Goal: Task Accomplishment & Management: Use online tool/utility

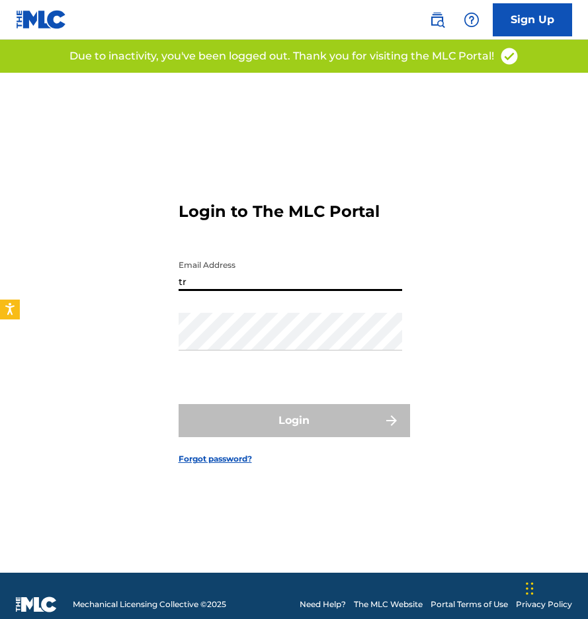
type input "t"
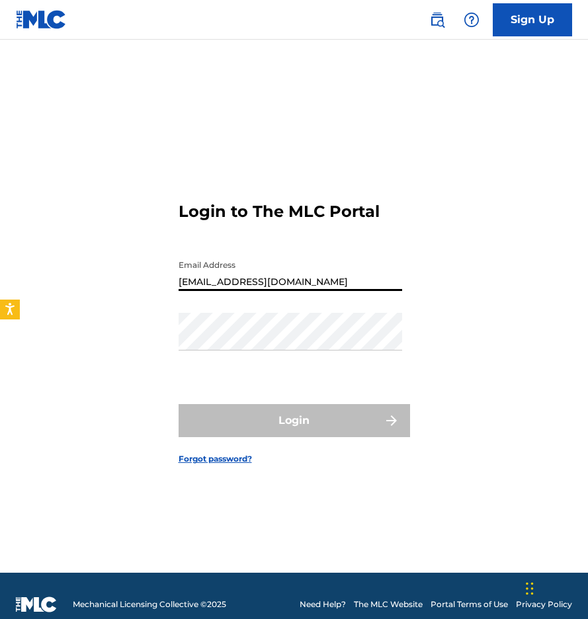
type input "[EMAIL_ADDRESS][DOMAIN_NAME]"
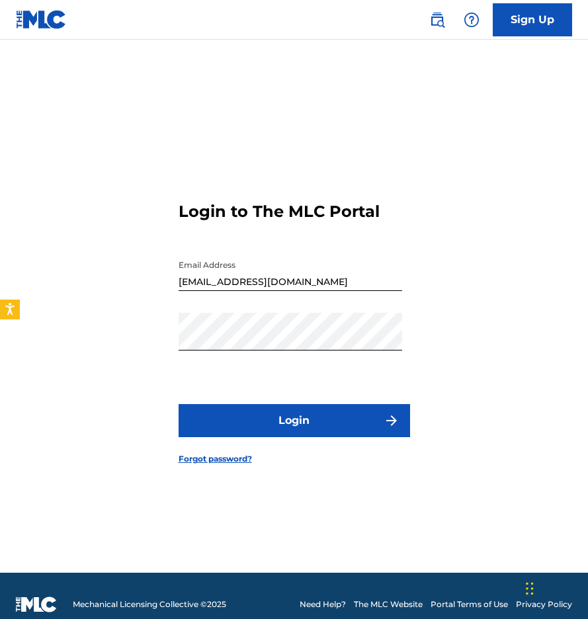
click at [329, 417] on button "Login" at bounding box center [293, 420] width 231 height 33
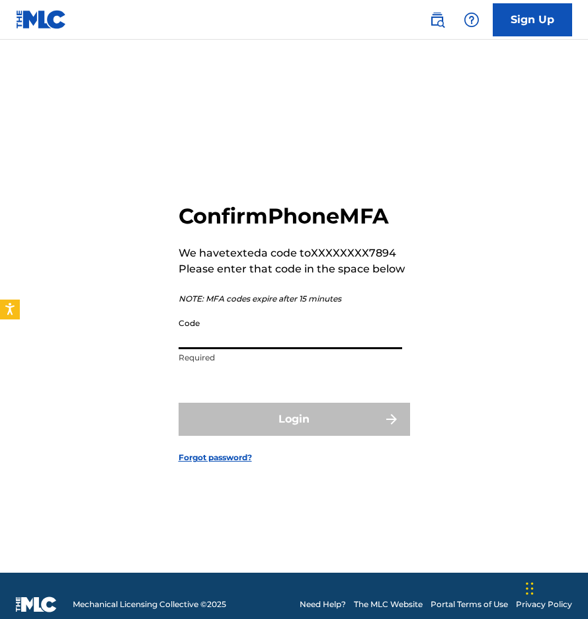
click at [292, 330] on input "Code" at bounding box center [289, 330] width 223 height 38
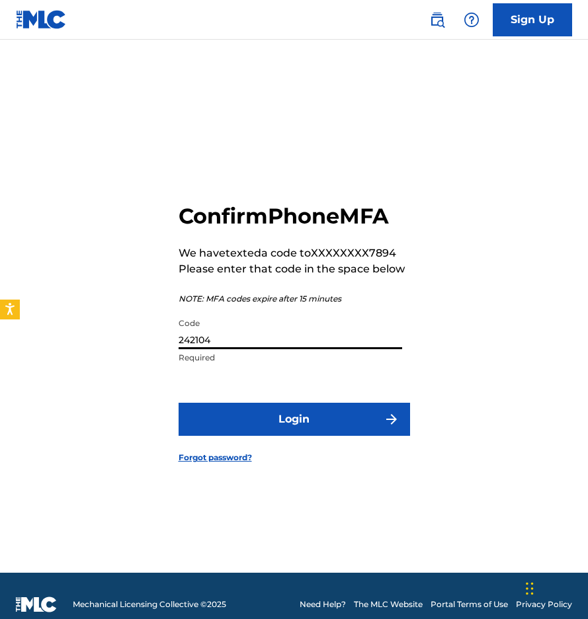
type input "242104"
click at [294, 418] on button "Login" at bounding box center [293, 419] width 231 height 33
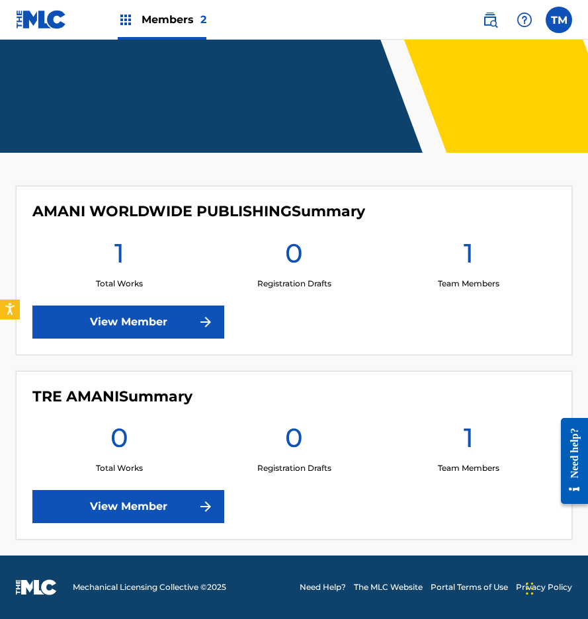
scroll to position [181, 0]
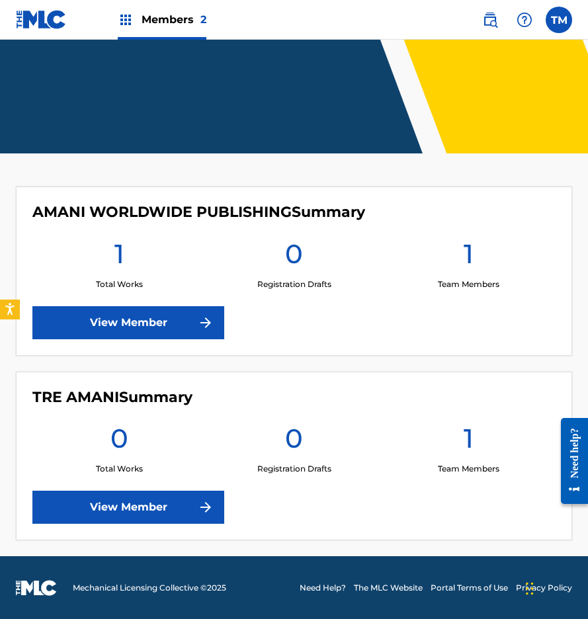
click at [138, 323] on link "View Member" at bounding box center [128, 322] width 192 height 33
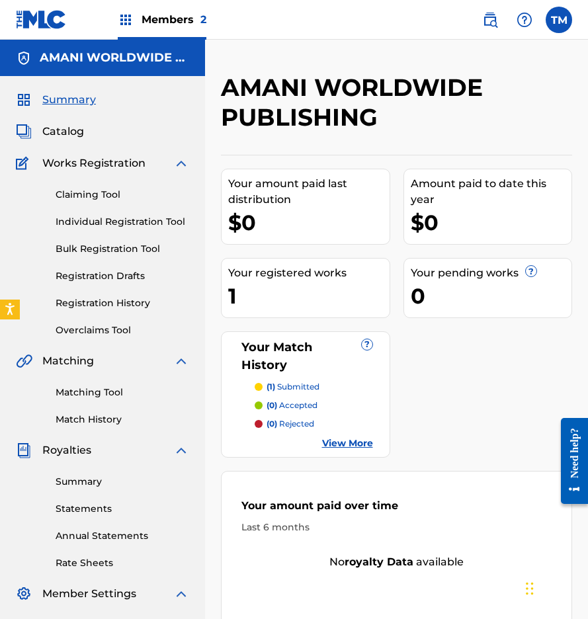
click at [67, 139] on span "Catalog" at bounding box center [63, 132] width 42 height 16
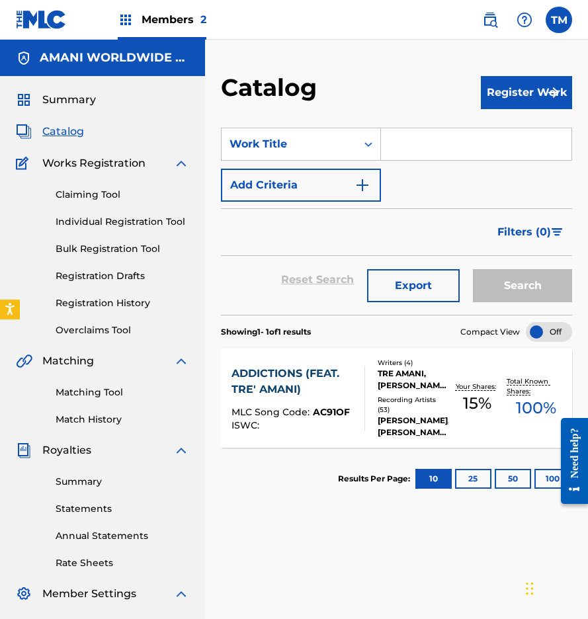
click at [68, 100] on span "Summary" at bounding box center [69, 100] width 54 height 16
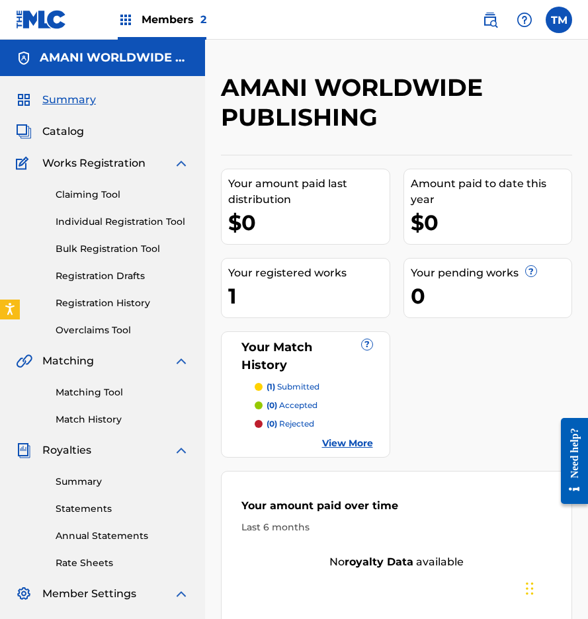
click at [79, 190] on link "Claiming Tool" at bounding box center [123, 195] width 134 height 14
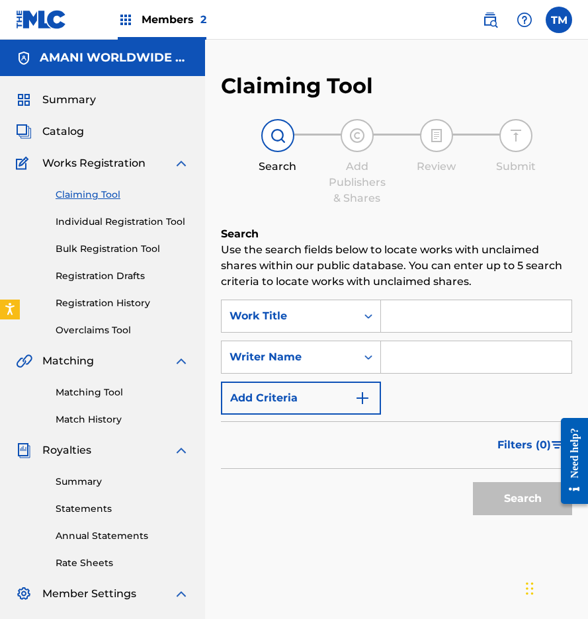
click at [401, 321] on input "Search Form" at bounding box center [476, 316] width 190 height 32
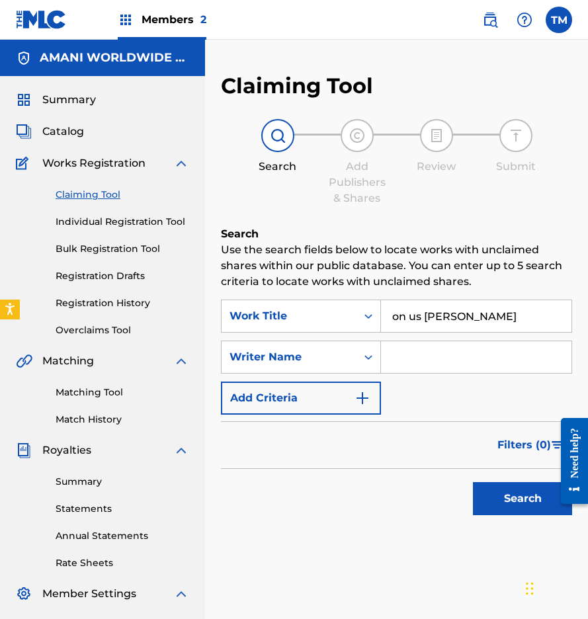
click at [522, 498] on button "Search" at bounding box center [522, 498] width 99 height 33
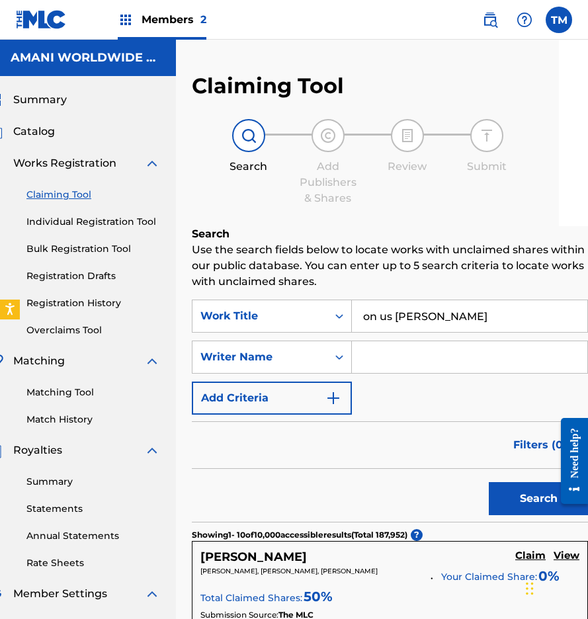
scroll to position [0, 29]
click at [454, 320] on input "on us [PERSON_NAME]" at bounding box center [469, 316] width 235 height 32
click at [537, 498] on button "Search" at bounding box center [538, 498] width 99 height 33
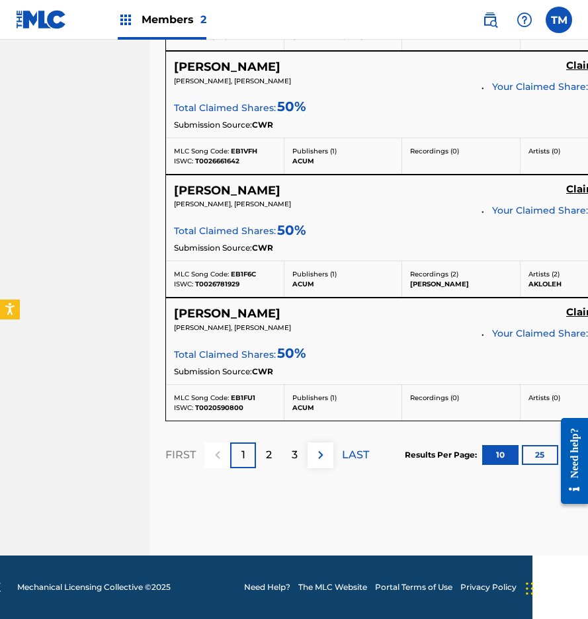
scroll to position [1407, 56]
click at [266, 463] on p "2" at bounding box center [269, 455] width 6 height 16
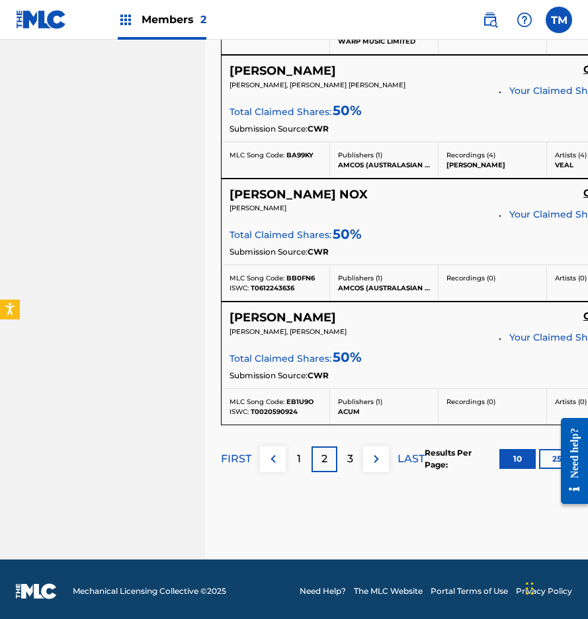
scroll to position [1349, 0]
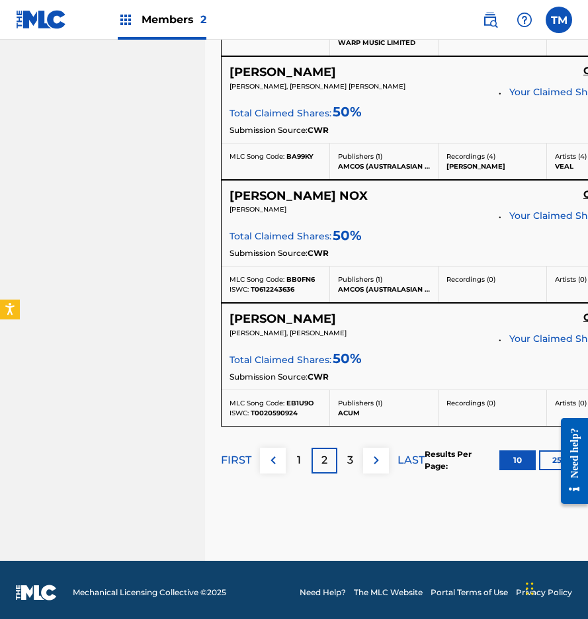
click at [348, 453] on p "3" at bounding box center [350, 460] width 6 height 16
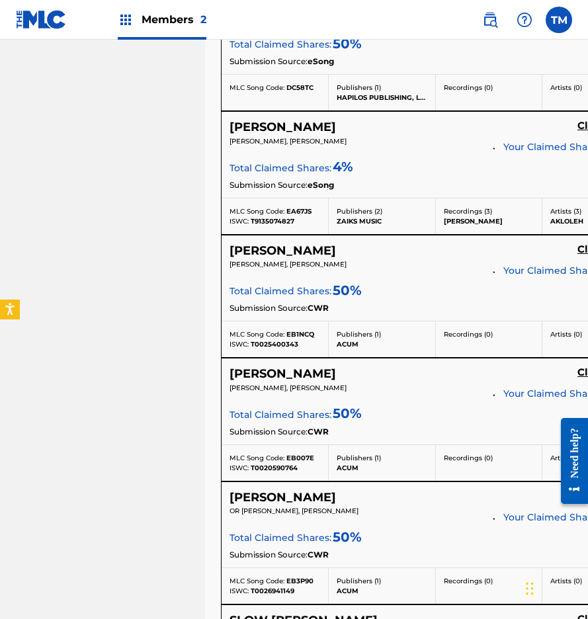
scroll to position [924, 0]
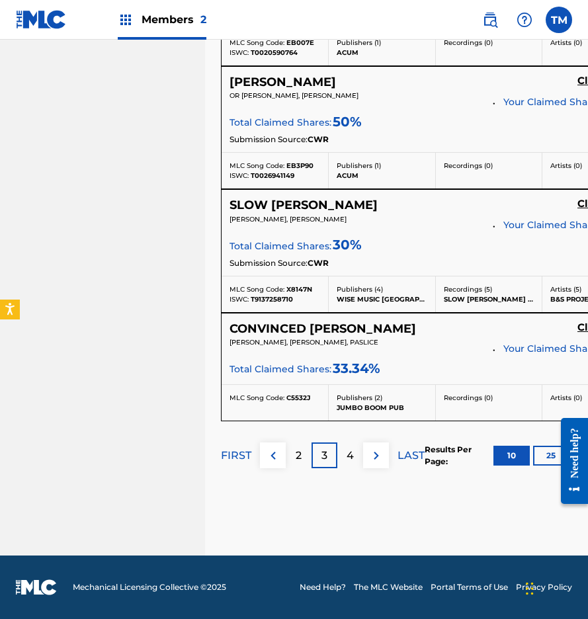
click at [381, 455] on img at bounding box center [376, 456] width 16 height 16
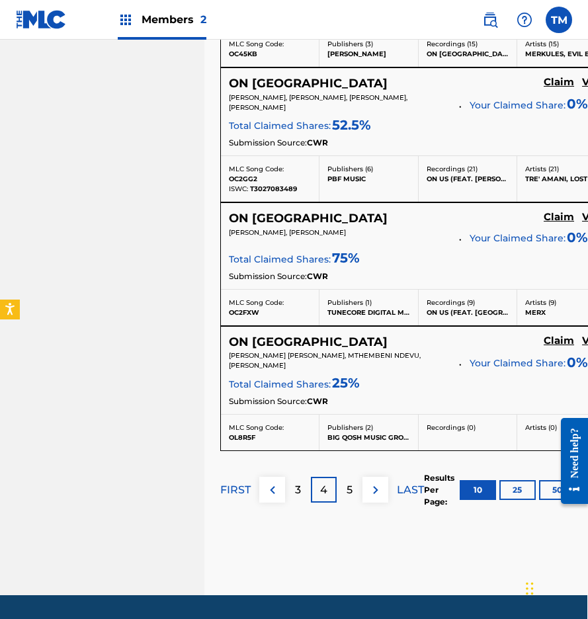
scroll to position [1347, 1]
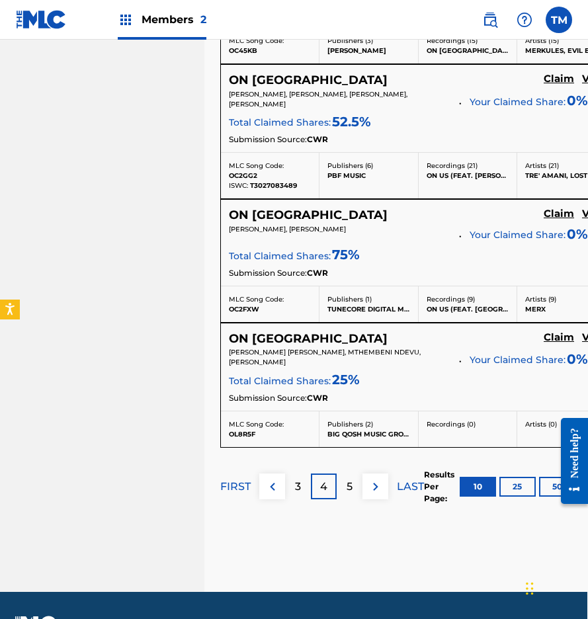
click at [350, 484] on p "5" at bounding box center [349, 487] width 6 height 16
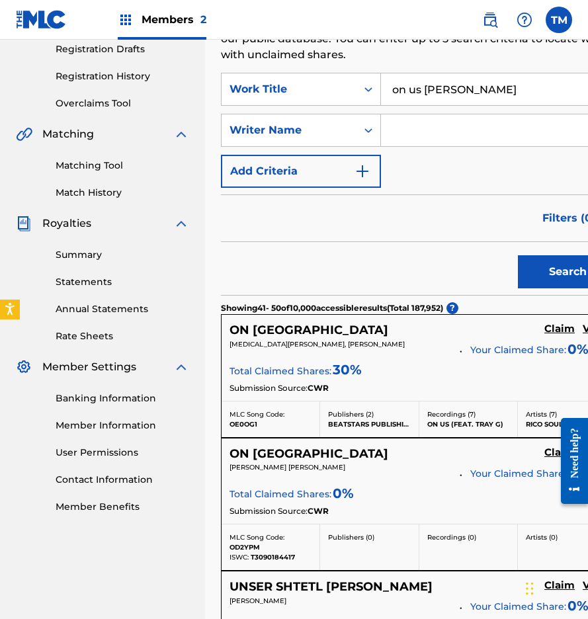
scroll to position [232, 0]
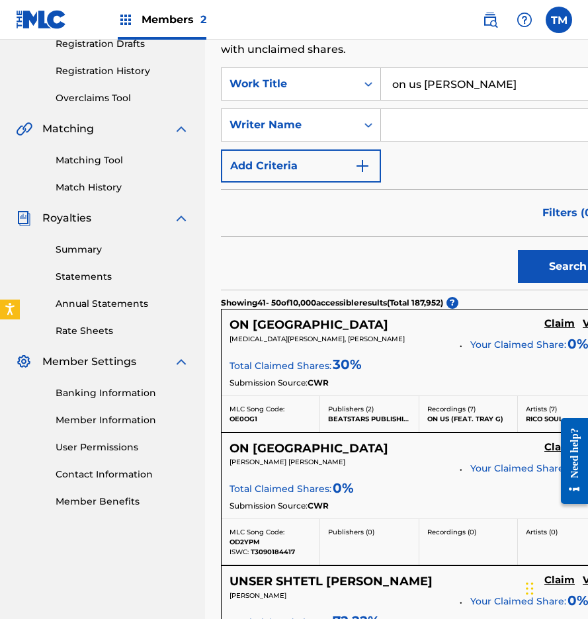
click at [511, 85] on input "on us [PERSON_NAME]" at bounding box center [498, 84] width 235 height 32
type input "on us [PERSON_NAME] tre"
click at [567, 266] on button "Search" at bounding box center [567, 266] width 99 height 33
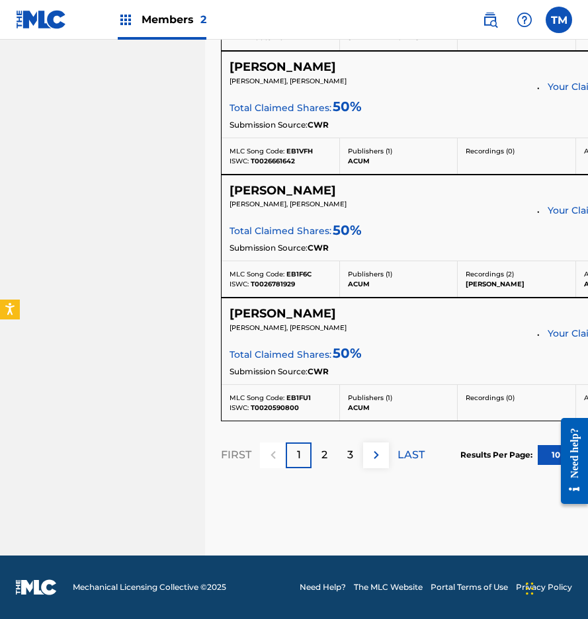
scroll to position [1425, 0]
click at [321, 454] on p "2" at bounding box center [324, 455] width 6 height 16
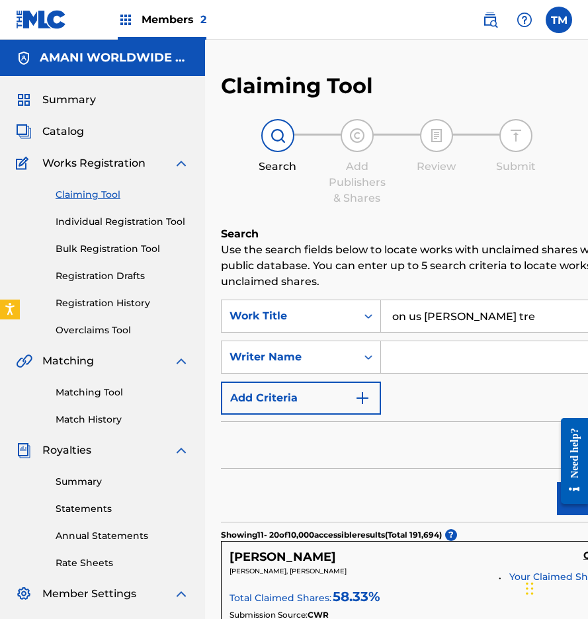
scroll to position [0, 0]
drag, startPoint x: 518, startPoint y: 324, endPoint x: 374, endPoint y: 271, distance: 153.5
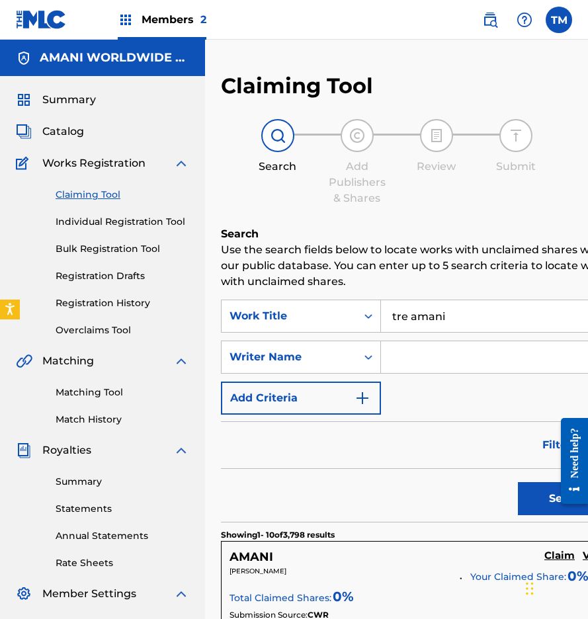
click at [464, 312] on input "tre amani" at bounding box center [498, 316] width 235 height 32
type input "tre [PERSON_NAME]"
click at [567, 498] on button "Search" at bounding box center [567, 498] width 99 height 33
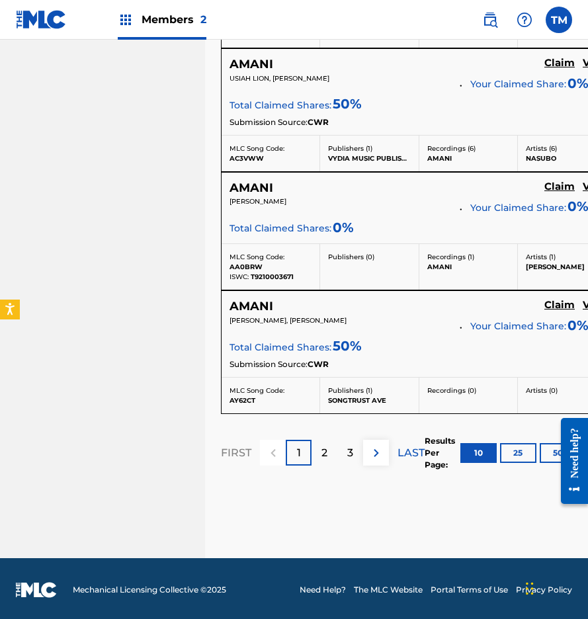
scroll to position [1372, 0]
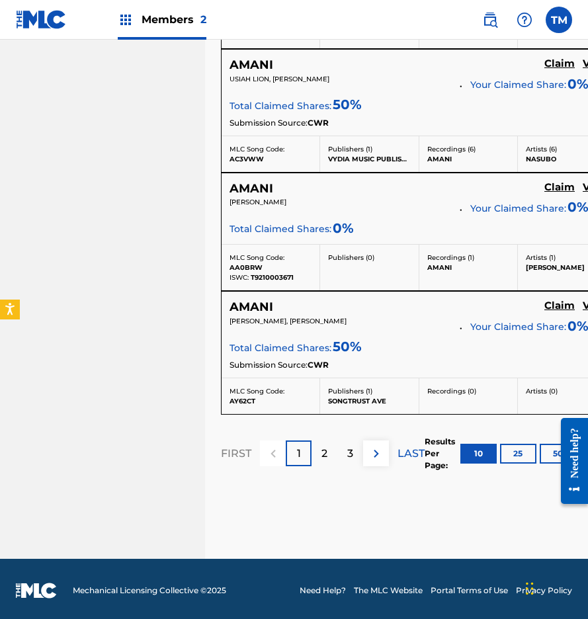
click at [327, 452] on p "2" at bounding box center [324, 454] width 6 height 16
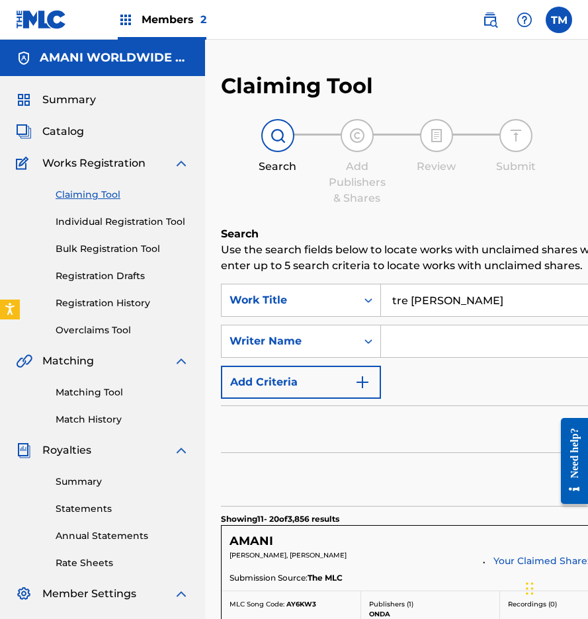
scroll to position [0, 0]
click at [409, 346] on input "Search Form" at bounding box center [579, 341] width 397 height 32
type input "[PERSON_NAME]"
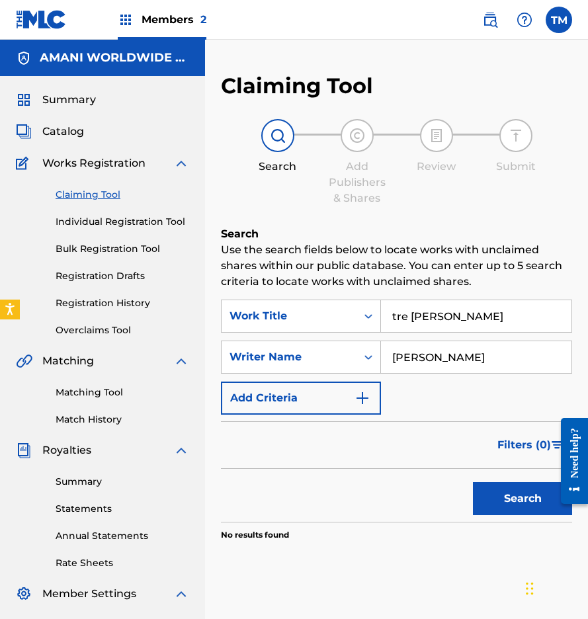
drag, startPoint x: 475, startPoint y: 320, endPoint x: 396, endPoint y: 310, distance: 79.3
click at [396, 310] on input "tre [PERSON_NAME]" at bounding box center [476, 316] width 190 height 32
type input "t"
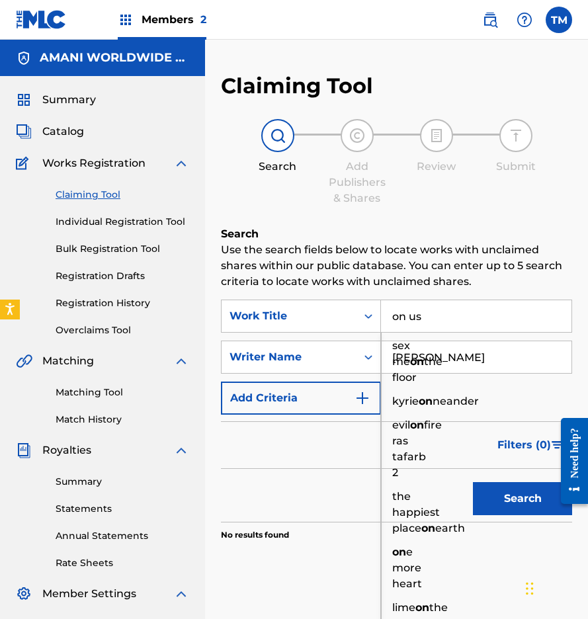
type input "on us"
click at [522, 498] on button "Search" at bounding box center [522, 498] width 99 height 33
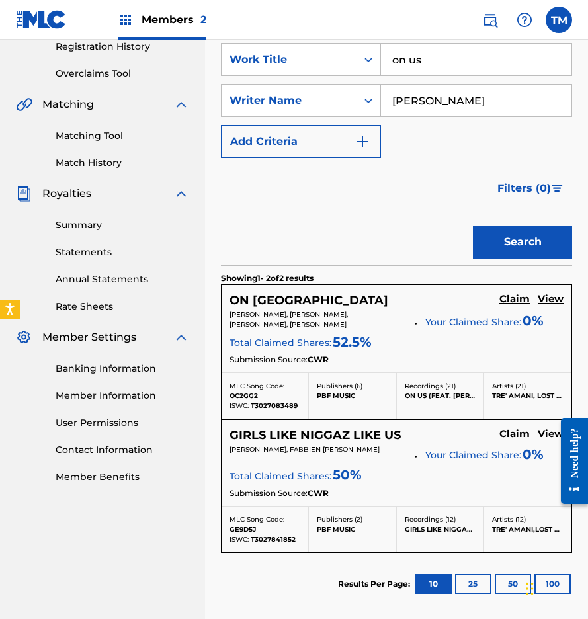
scroll to position [294, 0]
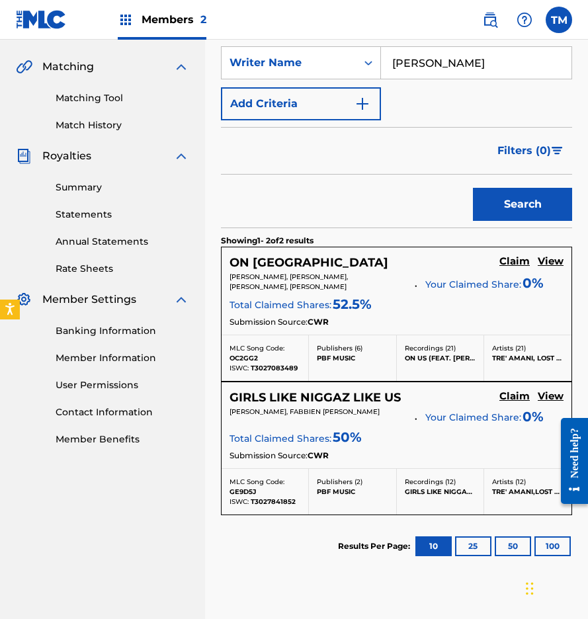
click at [518, 268] on h5 "Claim" at bounding box center [514, 261] width 30 height 13
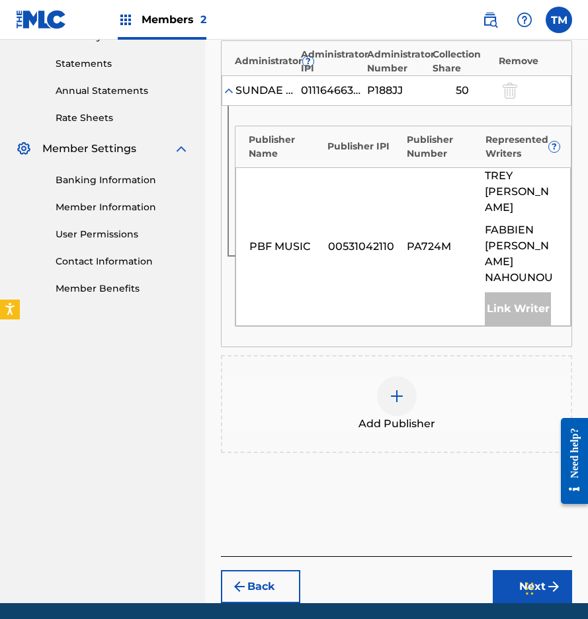
scroll to position [444, 0]
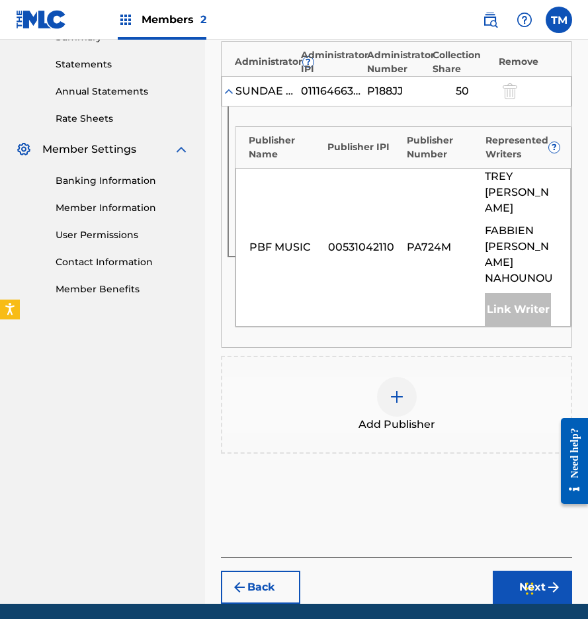
click at [398, 389] on img at bounding box center [397, 397] width 16 height 16
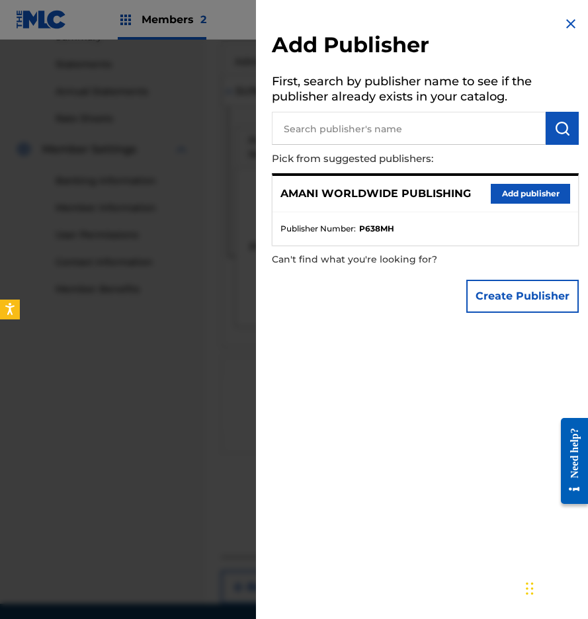
click at [516, 192] on button "Add publisher" at bounding box center [530, 194] width 79 height 20
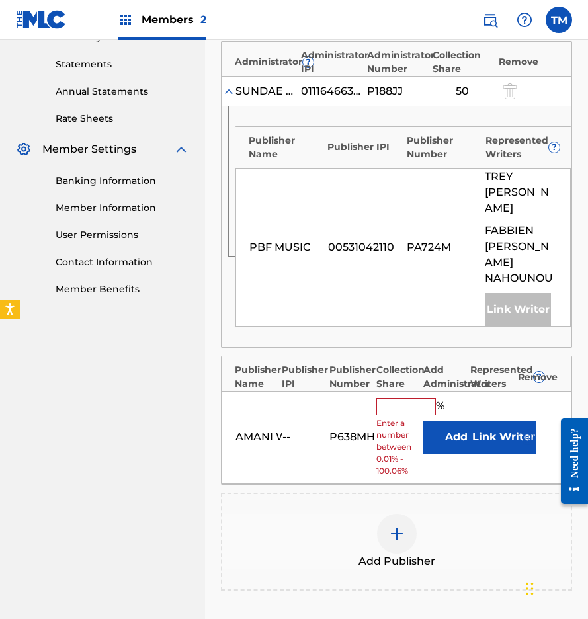
click at [393, 398] on input "text" at bounding box center [405, 406] width 59 height 17
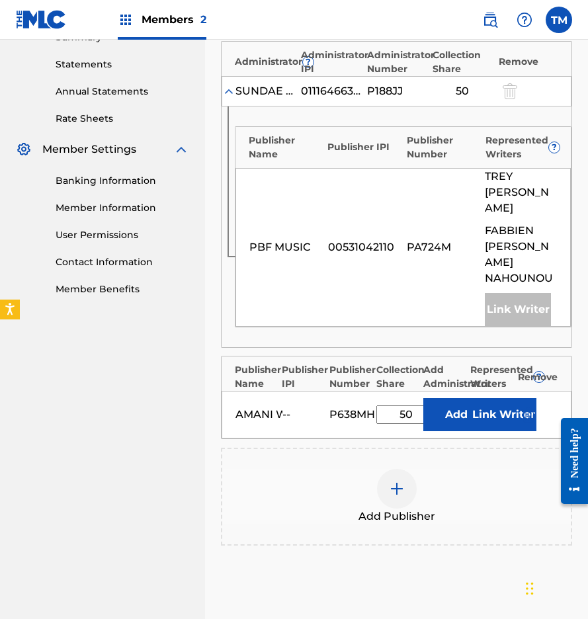
type input "50"
click at [450, 398] on button "Add" at bounding box center [456, 414] width 66 height 33
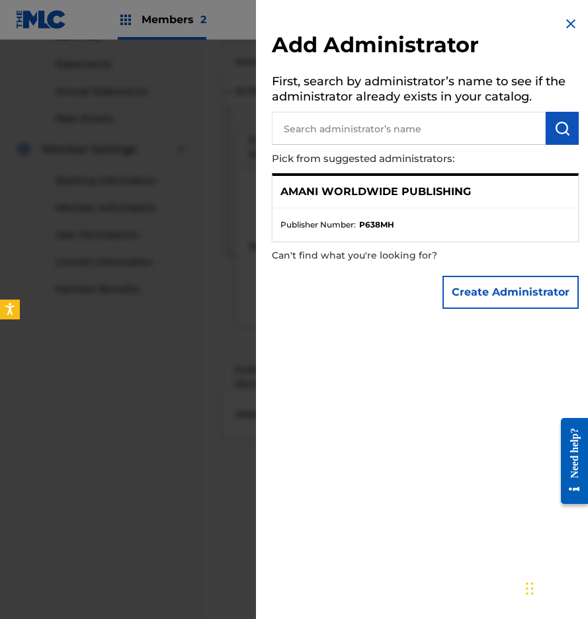
click at [567, 19] on img at bounding box center [571, 24] width 16 height 16
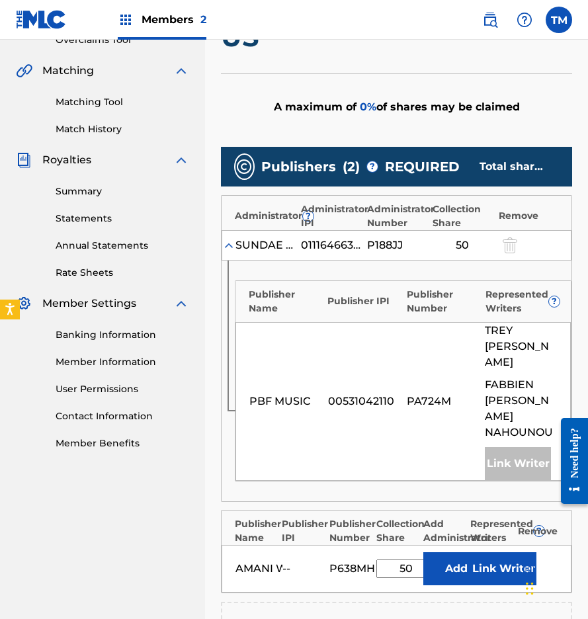
scroll to position [289, 0]
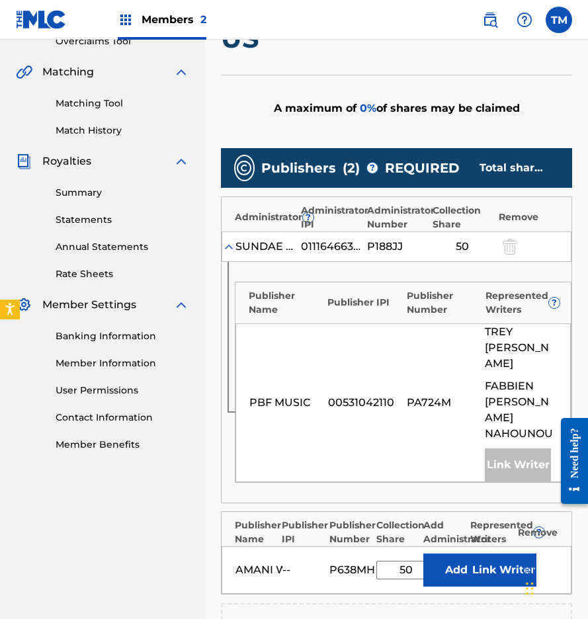
click at [503, 553] on button "Link Writer" at bounding box center [503, 569] width 66 height 33
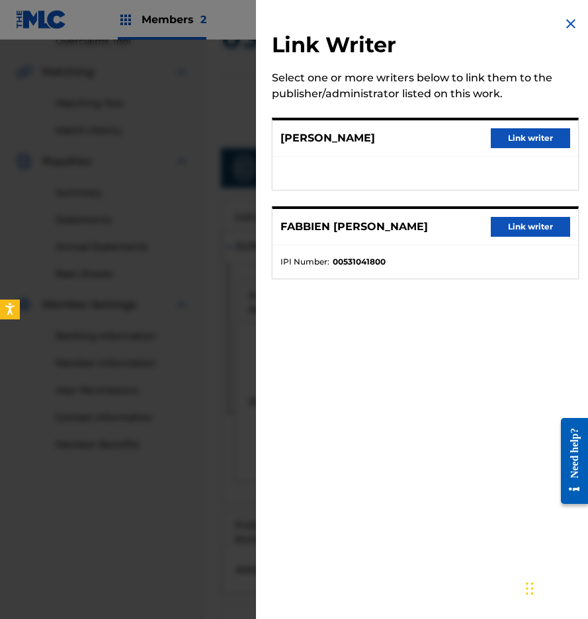
click at [532, 137] on button "Link writer" at bounding box center [530, 138] width 79 height 20
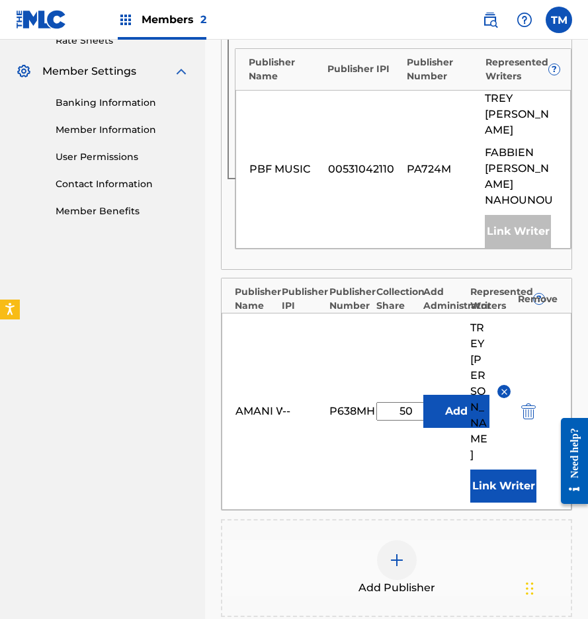
scroll to position [533, 0]
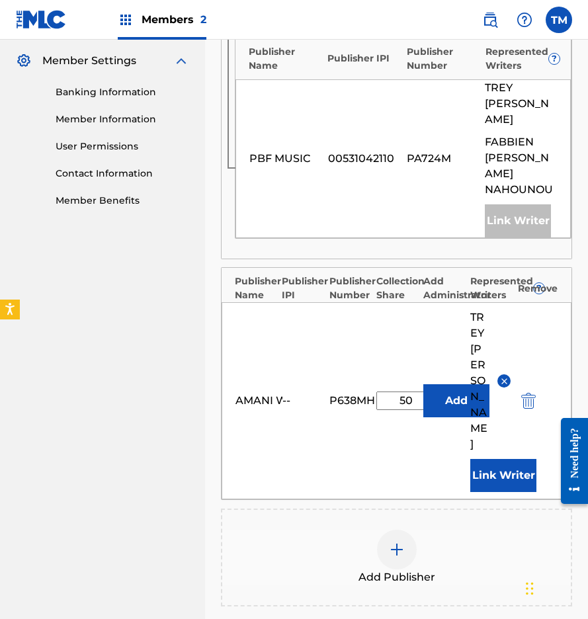
click at [446, 384] on button "Add" at bounding box center [456, 400] width 66 height 33
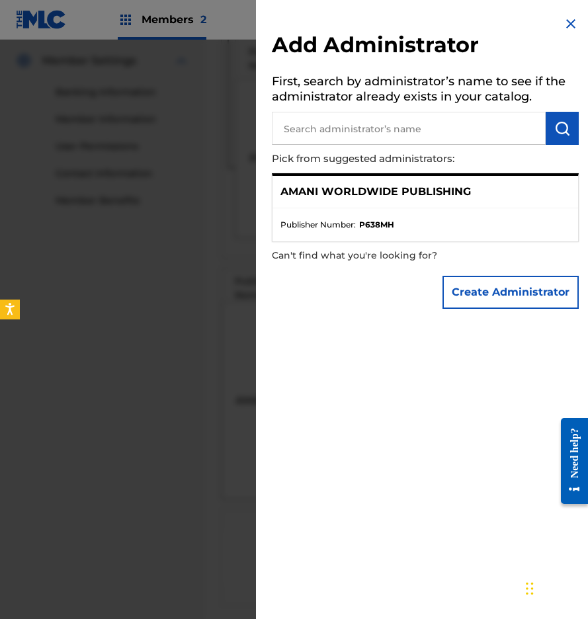
click at [563, 20] on img at bounding box center [571, 24] width 16 height 16
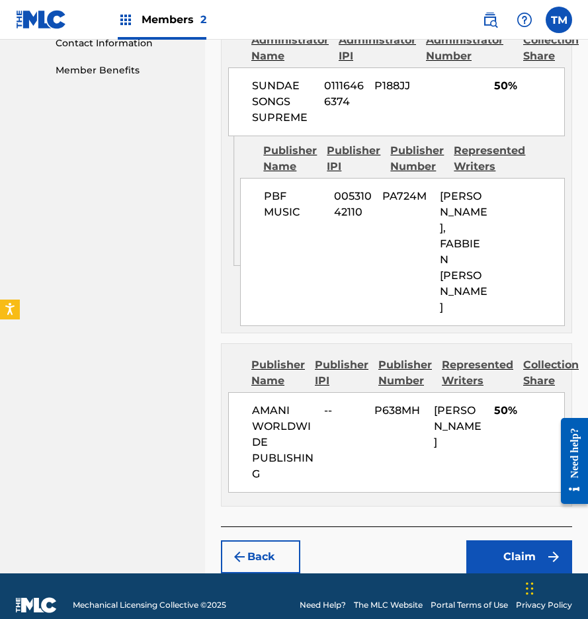
scroll to position [662, 0]
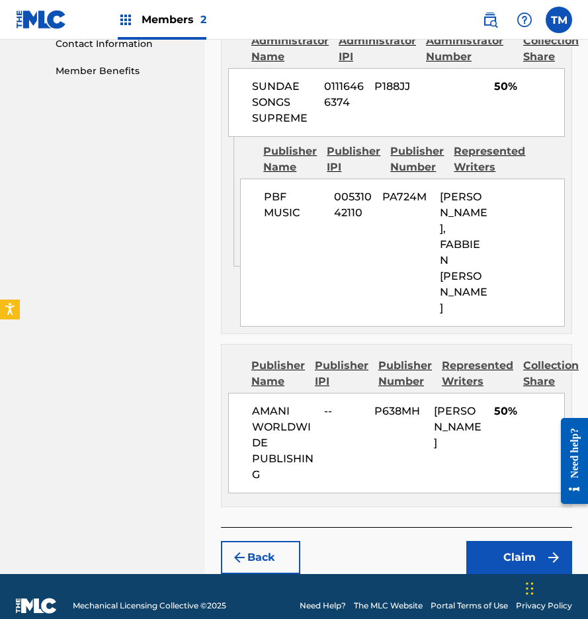
click at [502, 545] on button "Claim" at bounding box center [519, 557] width 106 height 33
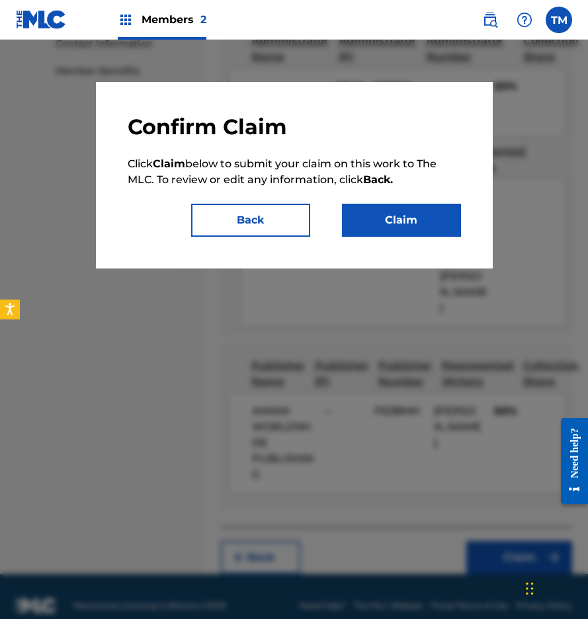
click at [411, 217] on button "Claim" at bounding box center [401, 220] width 119 height 33
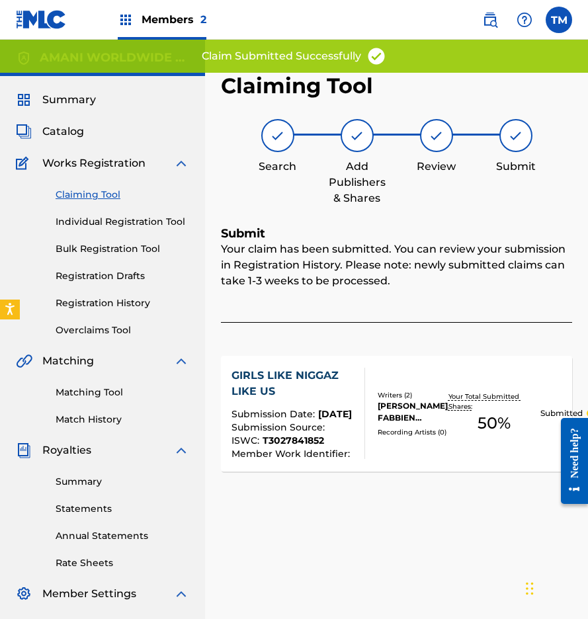
scroll to position [0, 0]
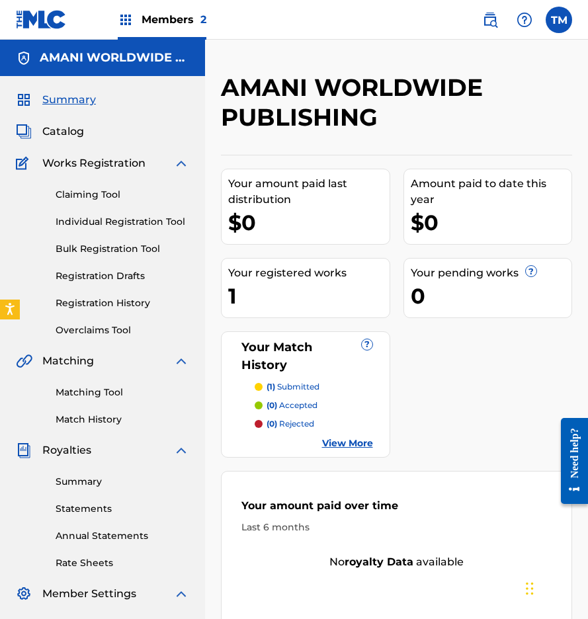
click at [91, 194] on link "Claiming Tool" at bounding box center [123, 195] width 134 height 14
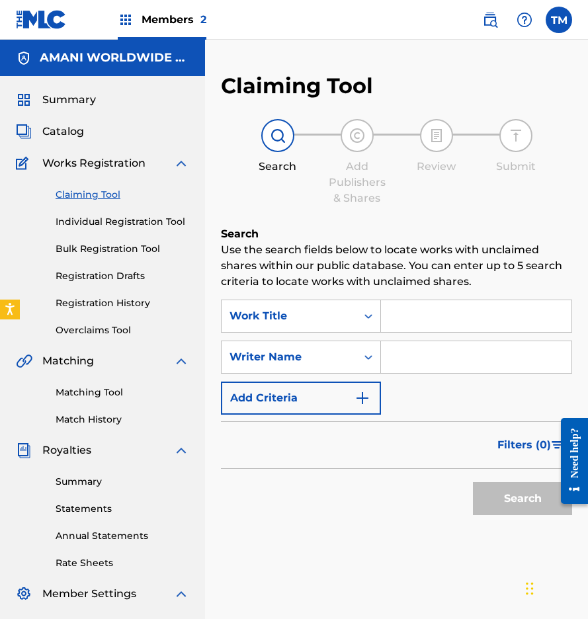
click at [402, 327] on input "Search Form" at bounding box center [476, 316] width 190 height 32
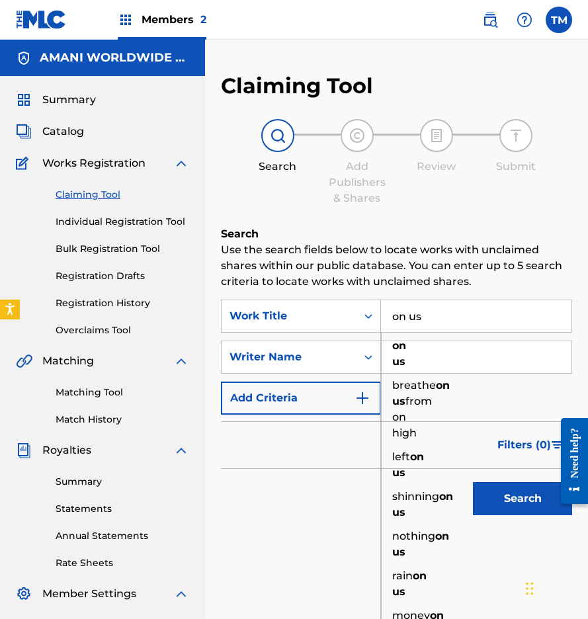
type input "on us"
click at [332, 489] on div "Search" at bounding box center [396, 495] width 351 height 53
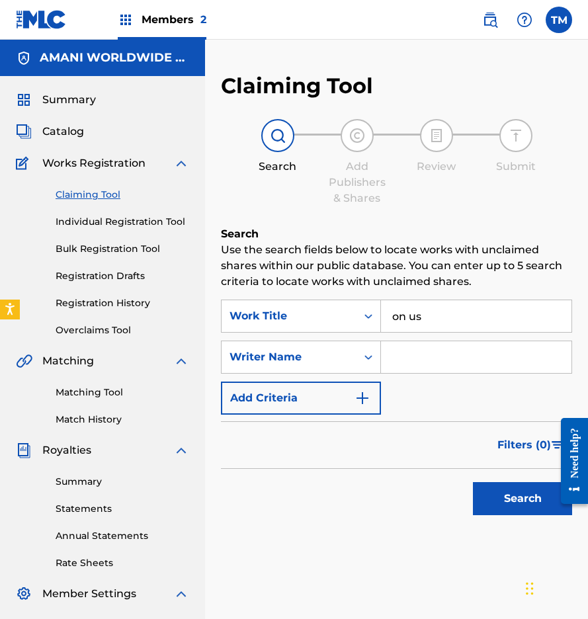
click at [413, 360] on input "Search Form" at bounding box center [476, 357] width 190 height 32
type input "[PERSON_NAME]"
click at [522, 498] on button "Search" at bounding box center [522, 498] width 99 height 33
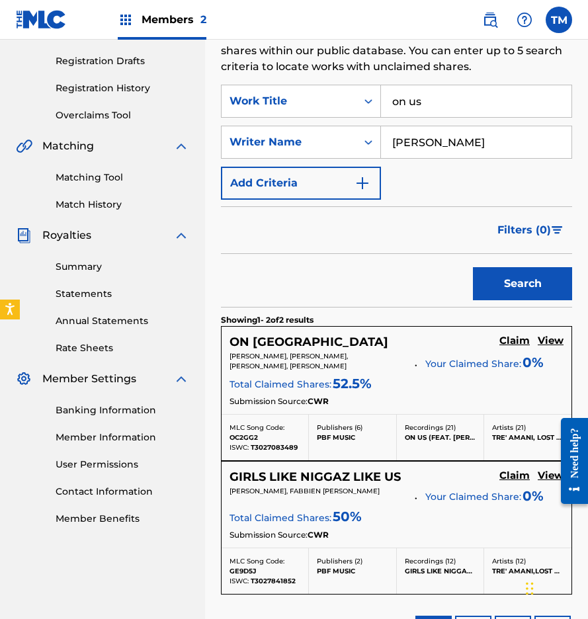
scroll to position [252, 0]
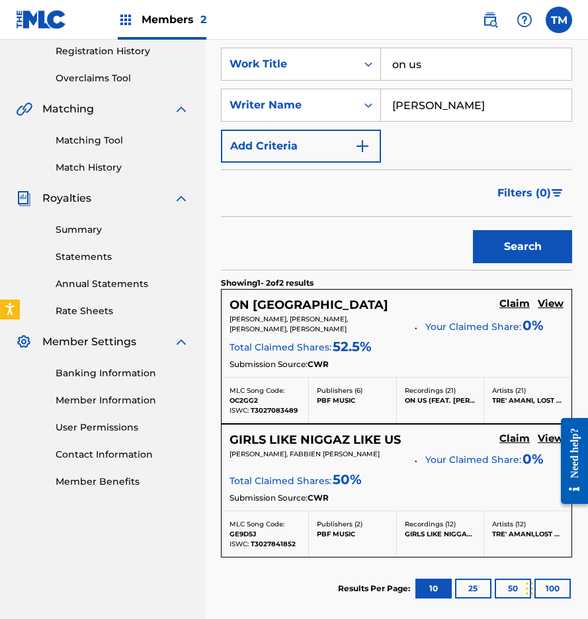
click at [519, 305] on h5 "Claim" at bounding box center [514, 303] width 30 height 13
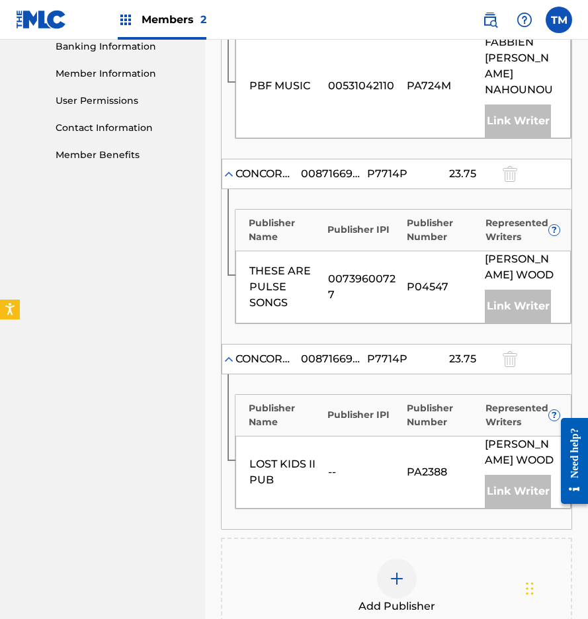
scroll to position [634, 0]
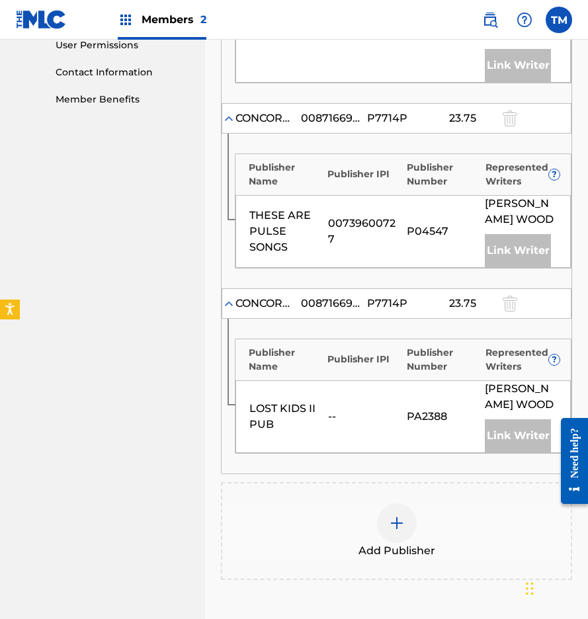
click at [403, 515] on img at bounding box center [397, 523] width 16 height 16
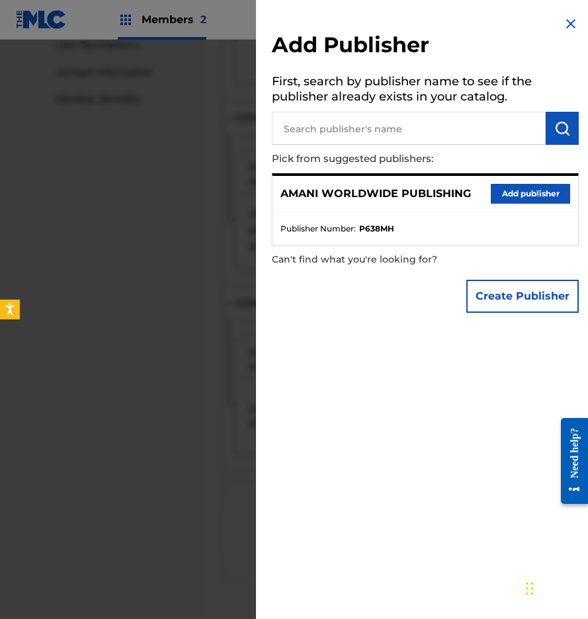
click at [514, 190] on button "Add publisher" at bounding box center [530, 194] width 79 height 20
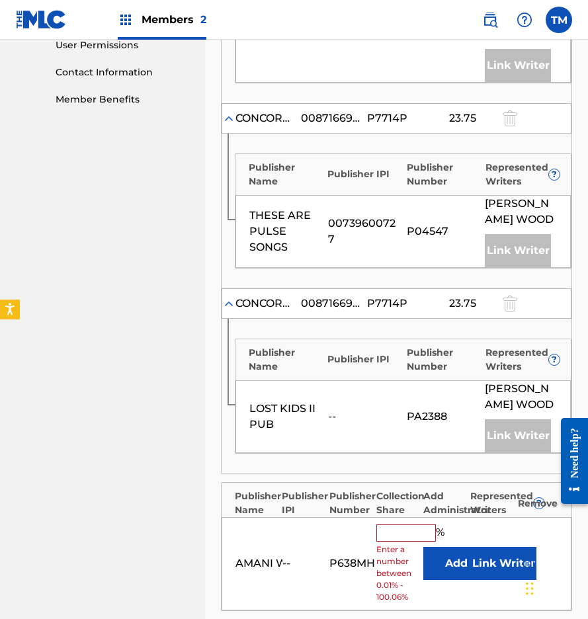
click at [408, 524] on input "text" at bounding box center [405, 532] width 59 height 17
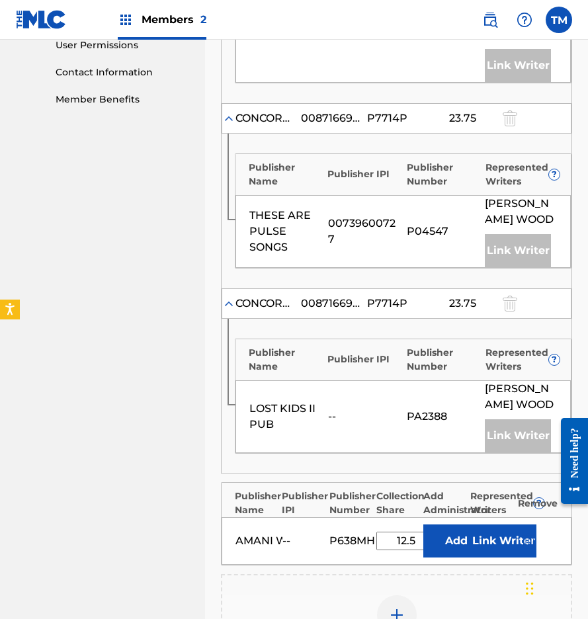
type input "12.5"
click at [465, 529] on button "Add" at bounding box center [456, 540] width 66 height 33
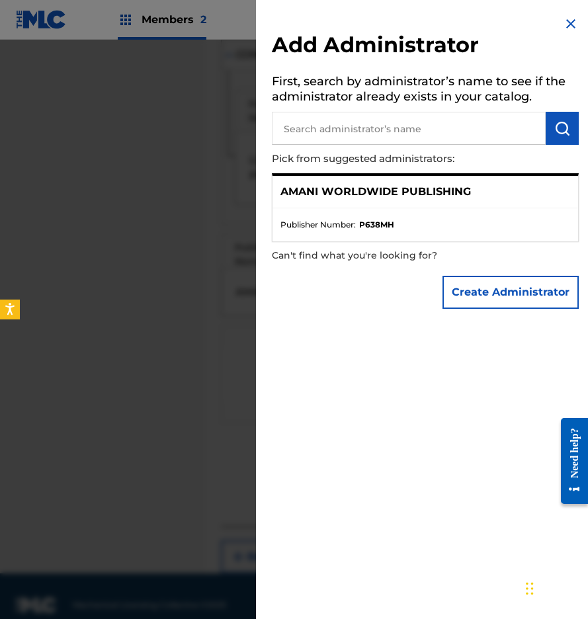
scroll to position [881, 0]
click at [567, 25] on img at bounding box center [571, 24] width 16 height 16
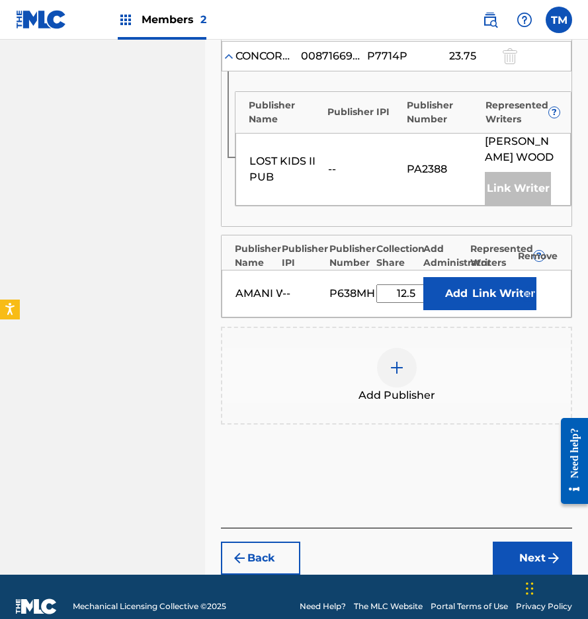
click at [505, 277] on button "Link Writer" at bounding box center [503, 293] width 66 height 33
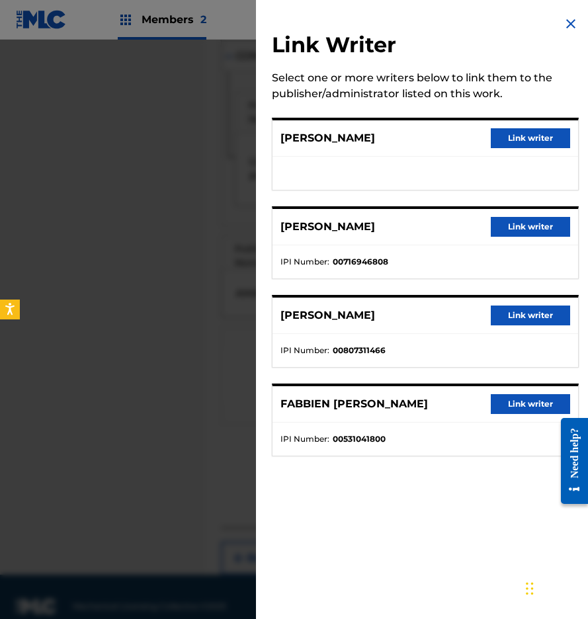
click at [519, 144] on button "Link writer" at bounding box center [530, 138] width 79 height 20
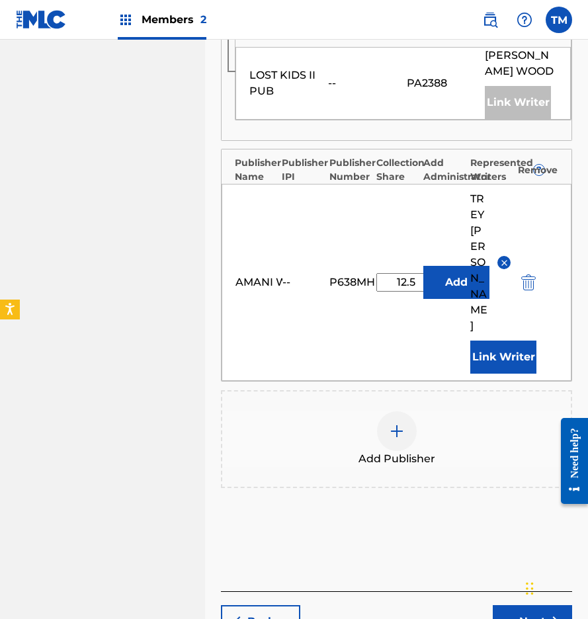
click at [537, 605] on button "Next" at bounding box center [532, 621] width 79 height 33
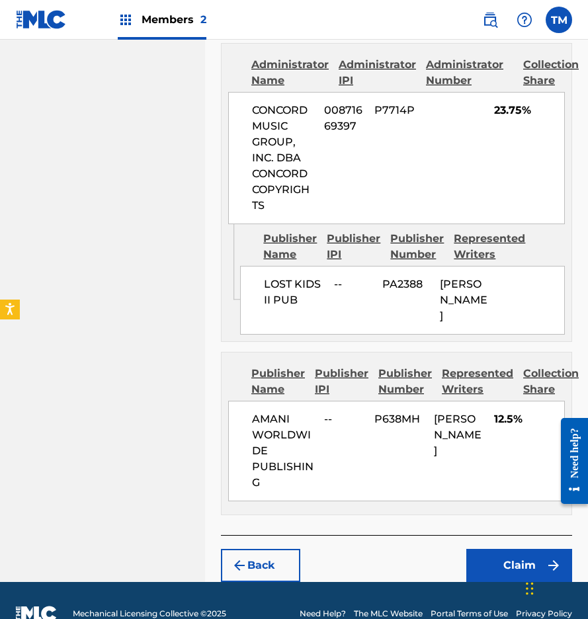
scroll to position [1308, 0]
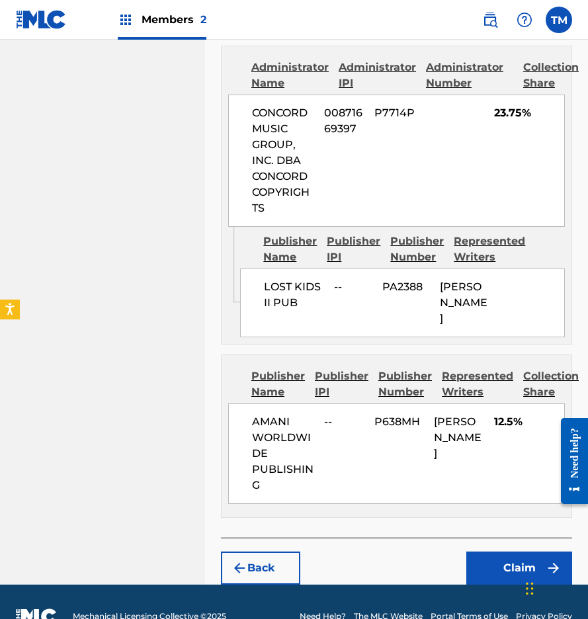
click at [494, 551] on button "Claim" at bounding box center [519, 567] width 106 height 33
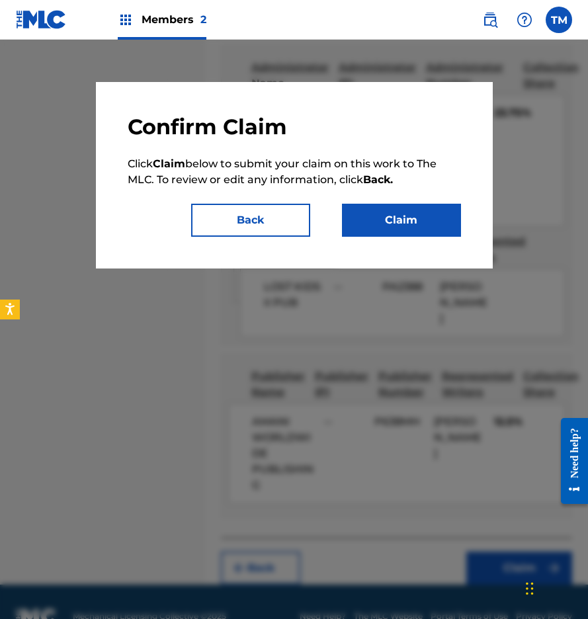
click at [409, 226] on button "Claim" at bounding box center [401, 220] width 119 height 33
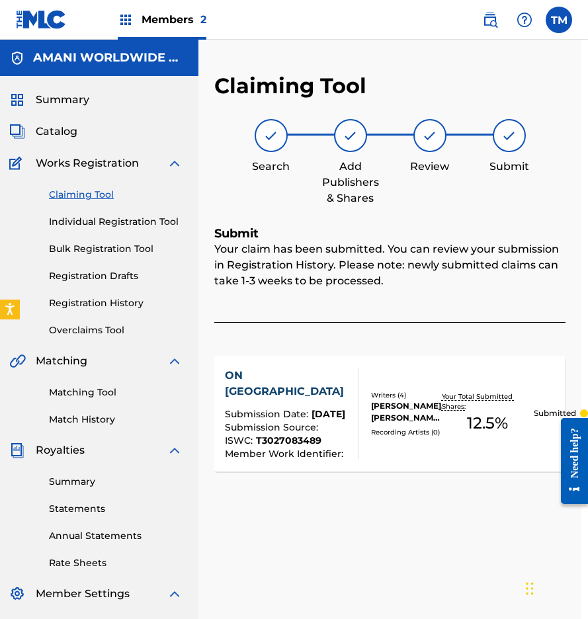
scroll to position [0, 7]
click at [93, 192] on link "Claiming Tool" at bounding box center [116, 195] width 134 height 14
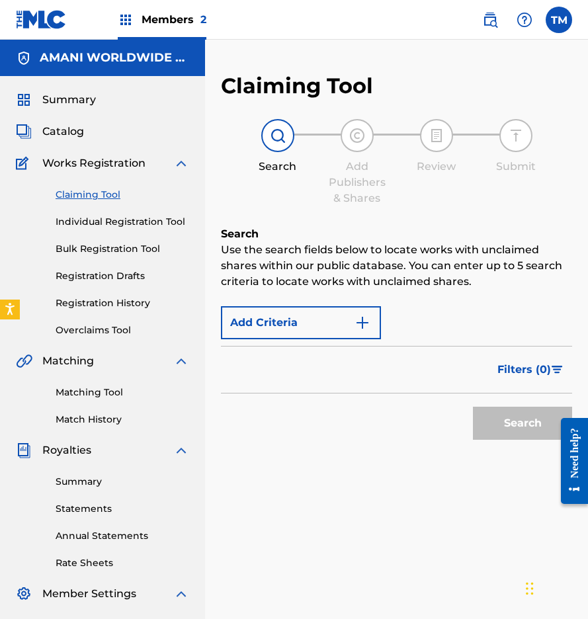
scroll to position [0, 0]
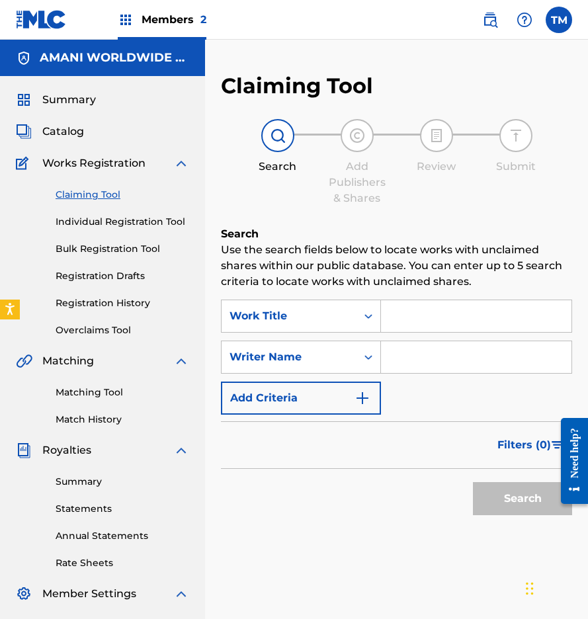
click at [424, 317] on input "Search Form" at bounding box center [476, 316] width 190 height 32
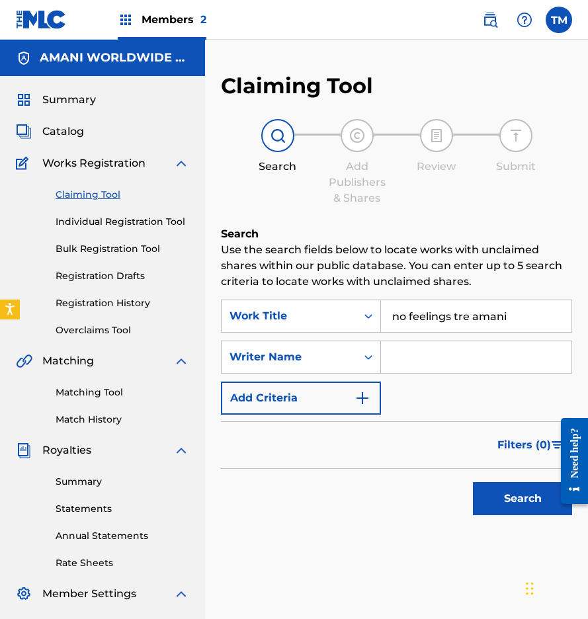
click at [522, 498] on button "Search" at bounding box center [522, 498] width 99 height 33
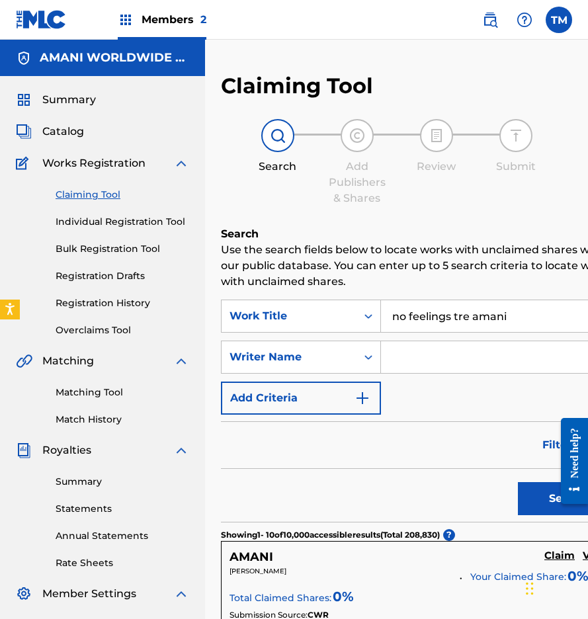
drag, startPoint x: 509, startPoint y: 310, endPoint x: 455, endPoint y: 317, distance: 54.7
click at [455, 317] on input "no feelings tre amani" at bounding box center [498, 316] width 235 height 32
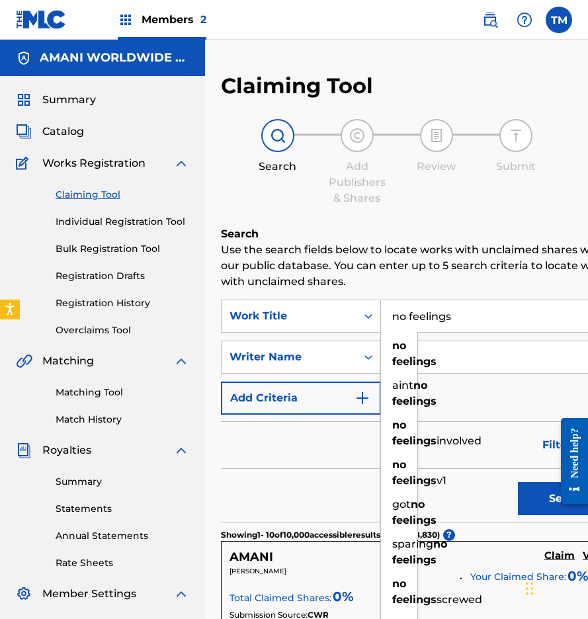
type input "no feelings"
click at [358, 253] on p "Use the search fields below to locate works with unclaimed shares within our pu…" at bounding box center [419, 266] width 396 height 48
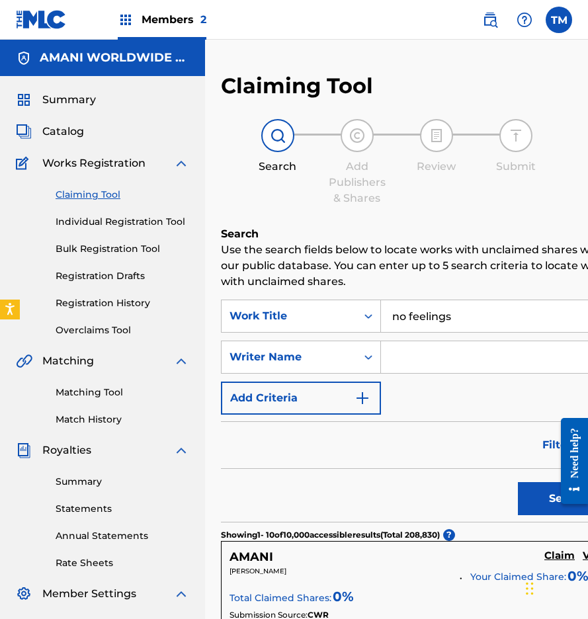
click at [415, 368] on input "Search Form" at bounding box center [498, 357] width 235 height 32
click at [567, 498] on button "Search" at bounding box center [567, 498] width 99 height 33
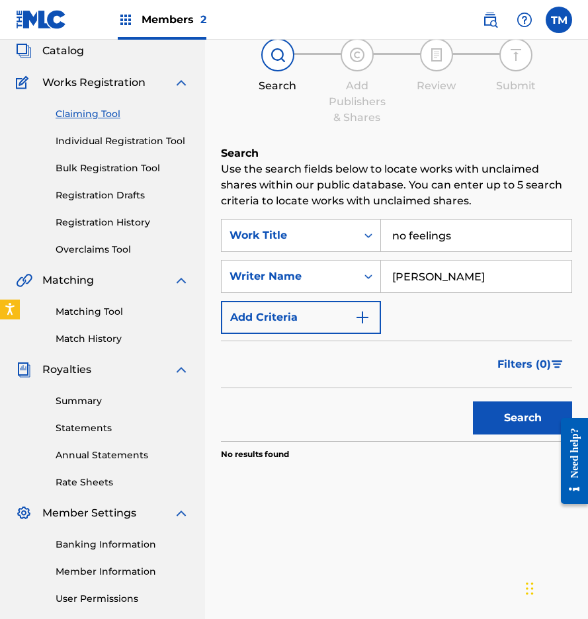
scroll to position [82, 0]
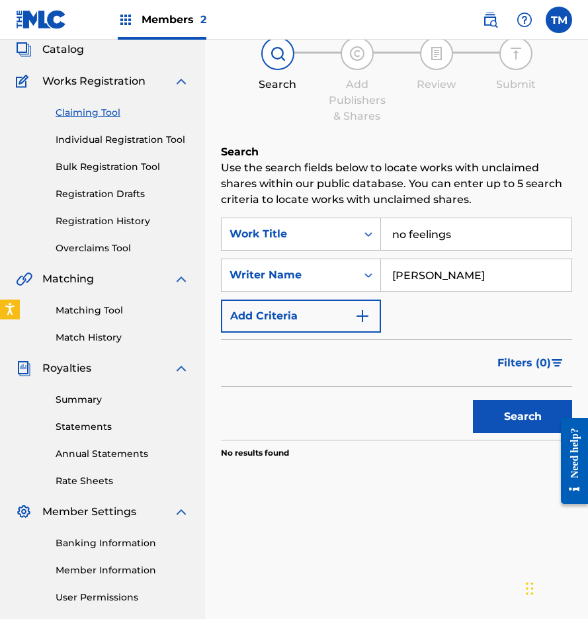
click at [471, 231] on input "no feelings" at bounding box center [476, 234] width 190 height 32
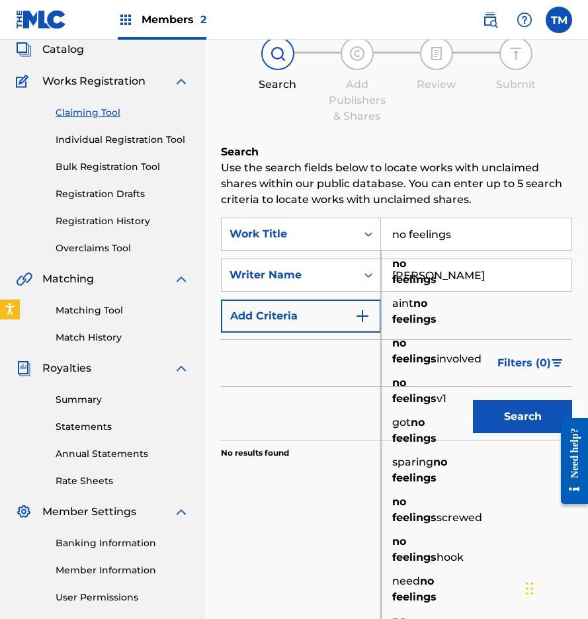
click at [360, 359] on div "Filters ( 0 )" at bounding box center [396, 363] width 351 height 48
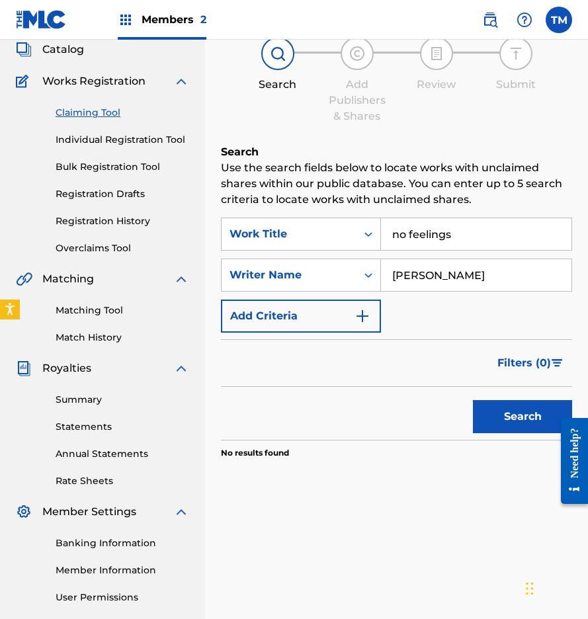
drag, startPoint x: 464, startPoint y: 282, endPoint x: 416, endPoint y: 276, distance: 48.6
click at [416, 276] on input "[PERSON_NAME]" at bounding box center [476, 275] width 190 height 32
type input "tre amani"
click at [522, 416] on button "Search" at bounding box center [522, 416] width 99 height 33
click at [465, 239] on input "no feelings" at bounding box center [476, 234] width 190 height 32
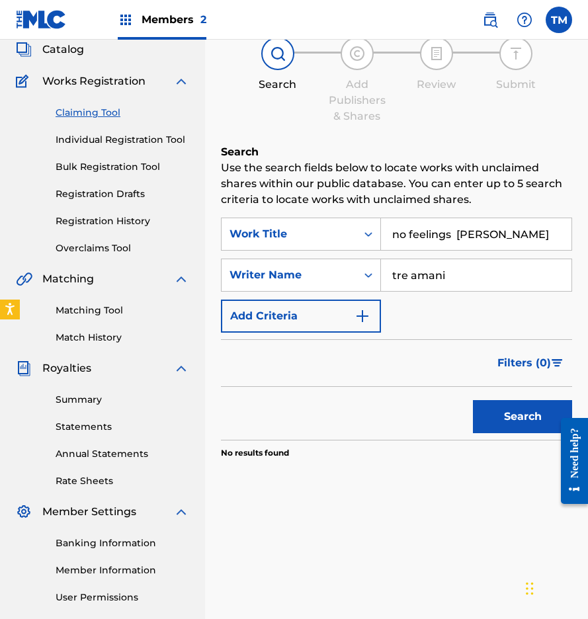
type input "no feelings [PERSON_NAME]"
click at [522, 416] on button "Search" at bounding box center [522, 416] width 99 height 33
drag, startPoint x: 455, startPoint y: 283, endPoint x: 398, endPoint y: 265, distance: 60.2
click at [393, 264] on input "tre amani" at bounding box center [476, 275] width 190 height 32
click at [522, 416] on button "Search" at bounding box center [522, 416] width 99 height 33
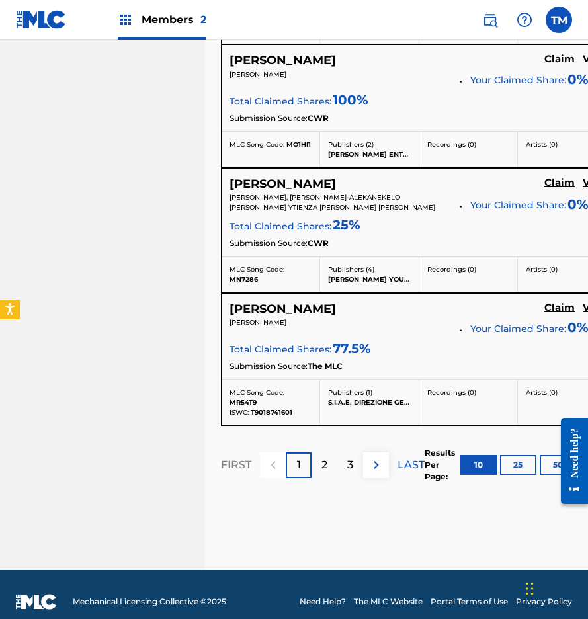
scroll to position [1344, 0]
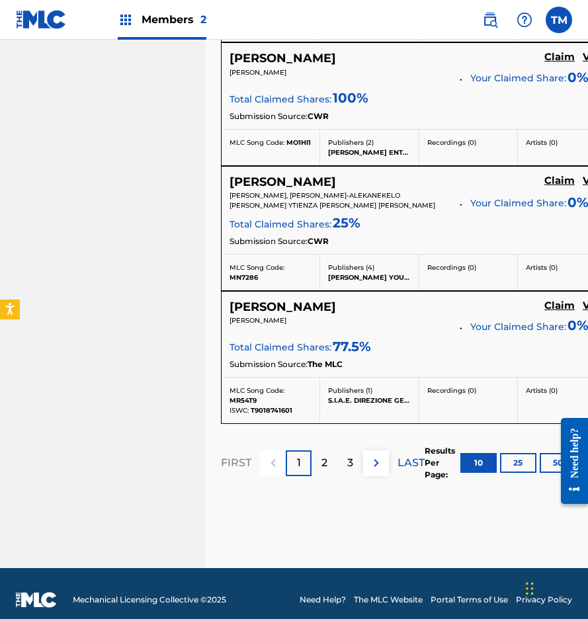
click at [329, 452] on div "2" at bounding box center [324, 463] width 26 height 26
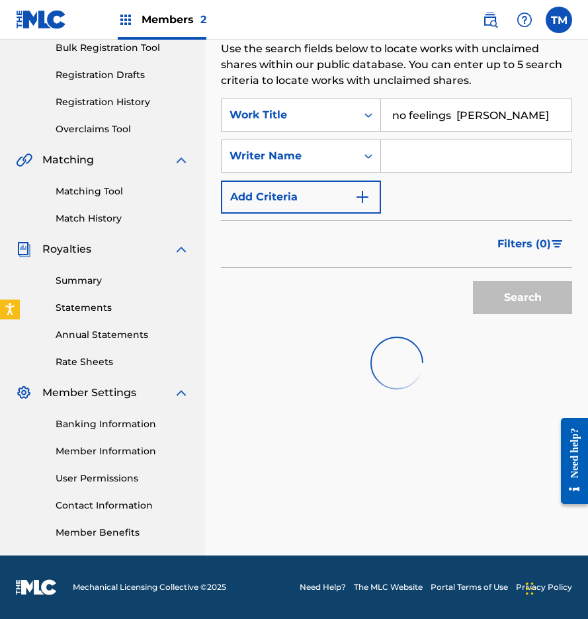
scroll to position [201, 0]
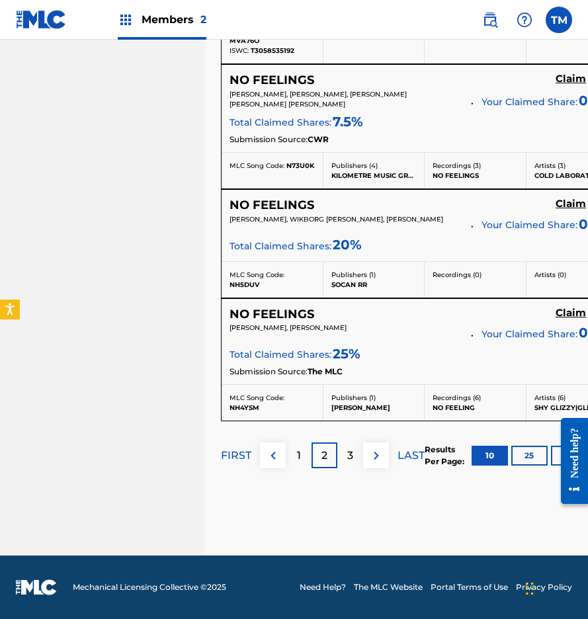
click at [346, 451] on div "3" at bounding box center [350, 455] width 26 height 26
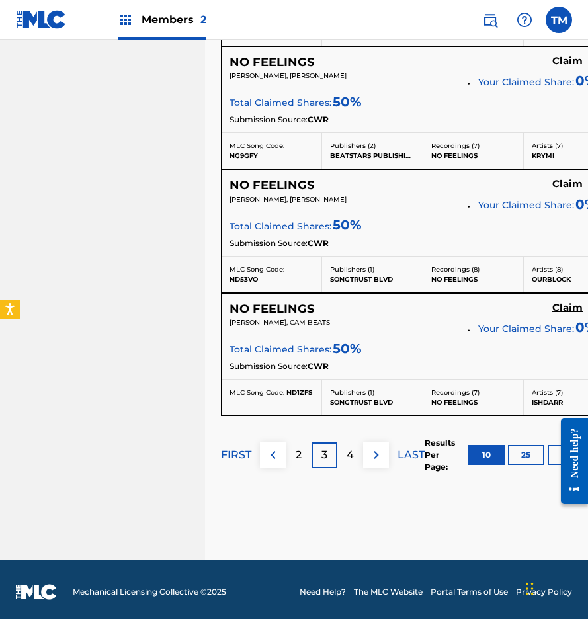
click at [378, 452] on img at bounding box center [376, 455] width 16 height 16
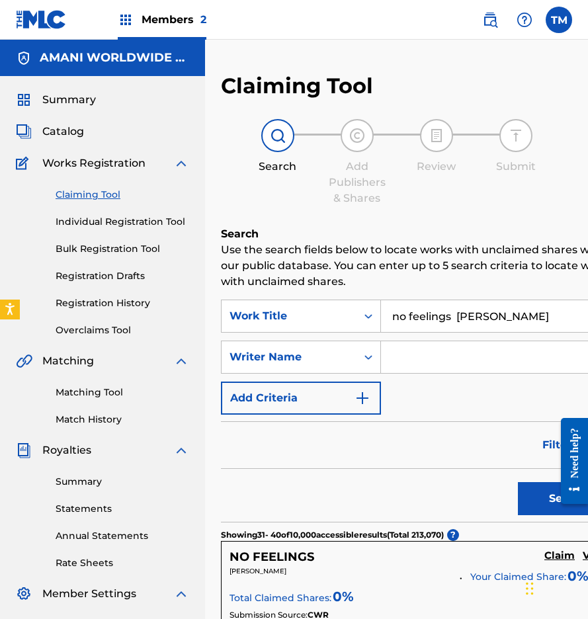
scroll to position [0, 0]
click at [524, 311] on input "no feelings [PERSON_NAME]" at bounding box center [498, 316] width 235 height 32
click at [487, 322] on input "no feelings [PERSON_NAME]" at bounding box center [498, 316] width 235 height 32
type input "no feelings [PERSON_NAME]"
click at [567, 498] on button "Search" at bounding box center [567, 498] width 99 height 33
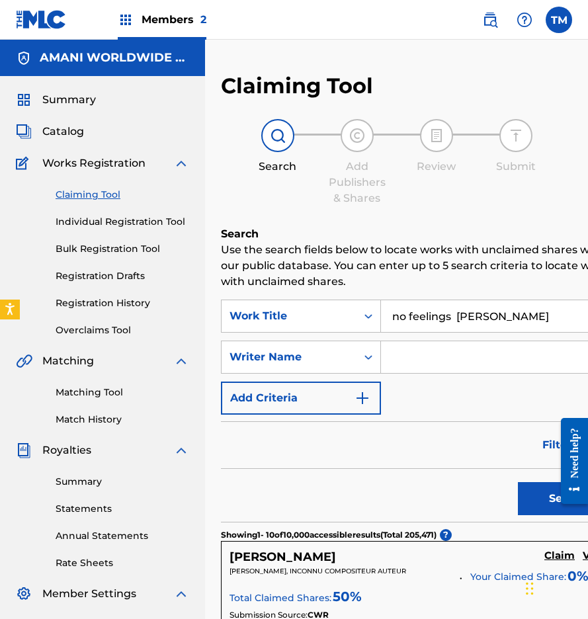
click at [67, 134] on span "Catalog" at bounding box center [63, 132] width 42 height 16
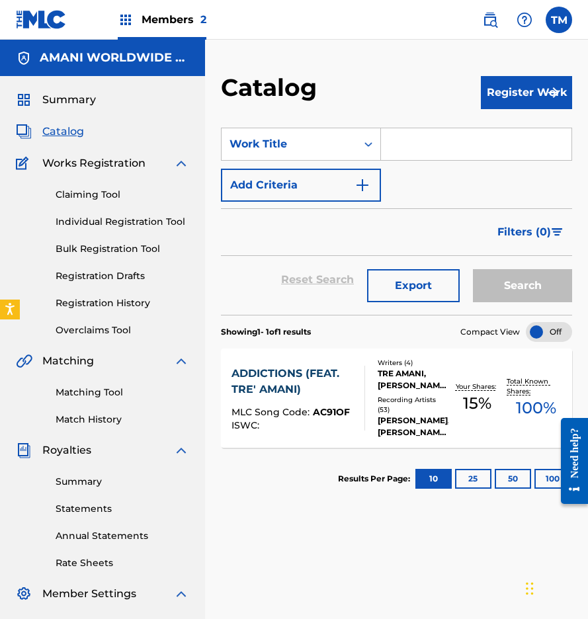
click at [424, 394] on div "Writers ( 4 ) [PERSON_NAME], [PERSON_NAME], [PERSON_NAME], [PERSON_NAME] Record…" at bounding box center [406, 398] width 83 height 81
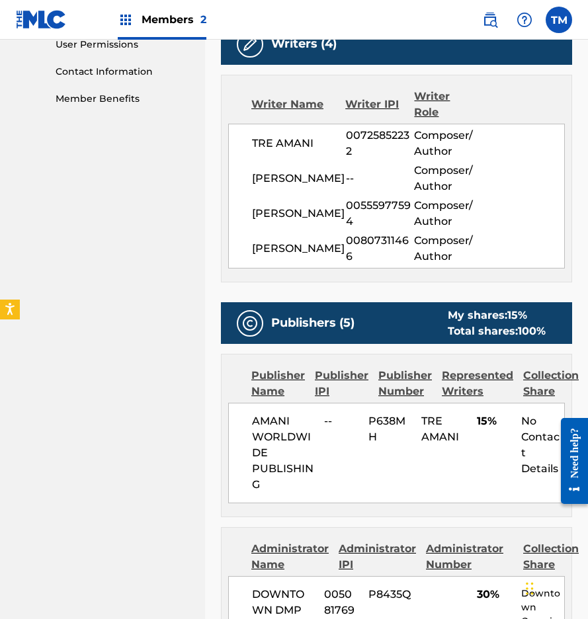
scroll to position [639, 0]
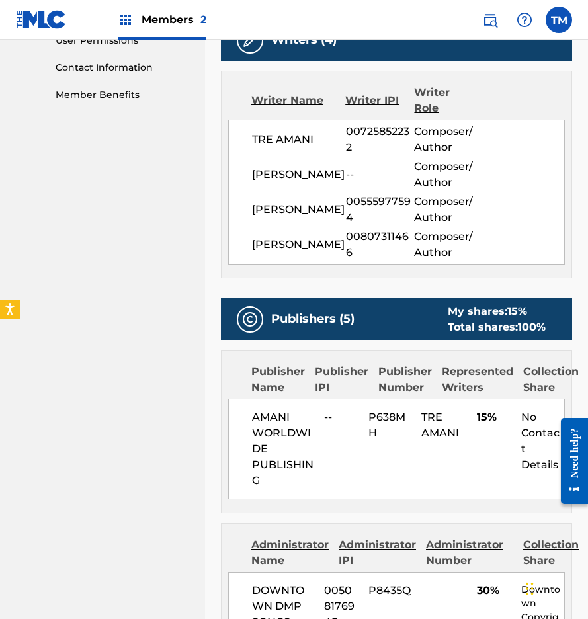
click at [326, 411] on span "--" at bounding box center [341, 417] width 34 height 16
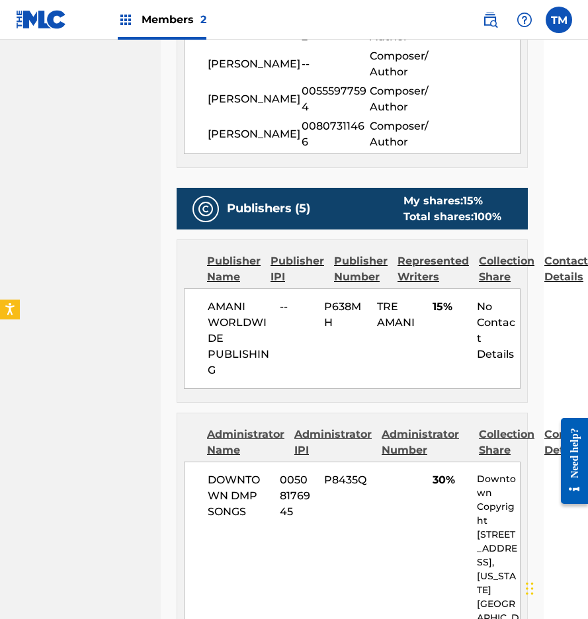
scroll to position [749, 44]
